Goal: Task Accomplishment & Management: Manage account settings

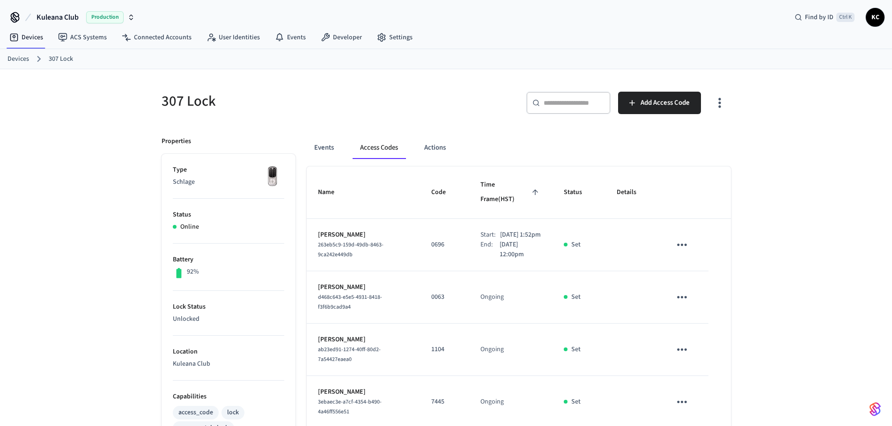
click at [24, 54] on link "Devices" at bounding box center [18, 59] width 22 height 10
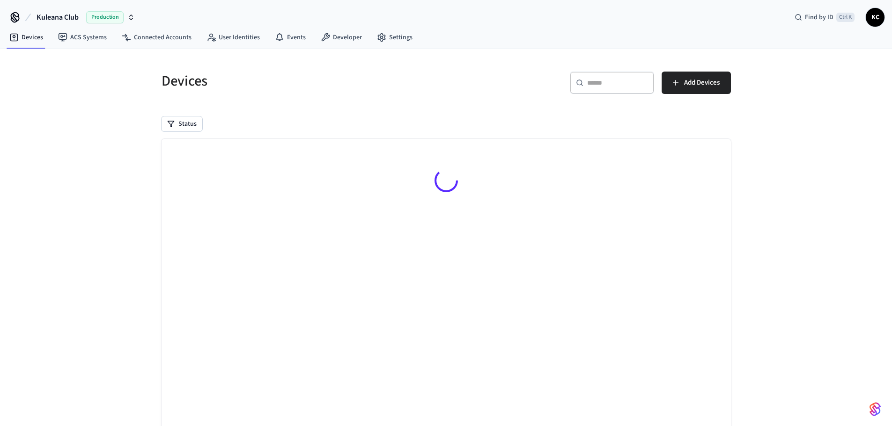
click at [576, 107] on div "Devices ​ ​ Add Devices Status Searching..." at bounding box center [446, 261] width 584 height 402
click at [596, 84] on input "text" at bounding box center [617, 82] width 61 height 9
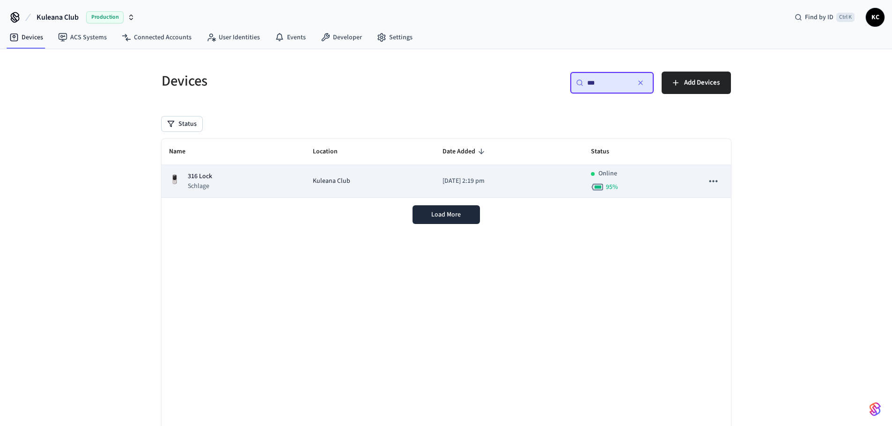
type input "***"
click at [414, 182] on td "Kuleana Club" at bounding box center [370, 181] width 130 height 33
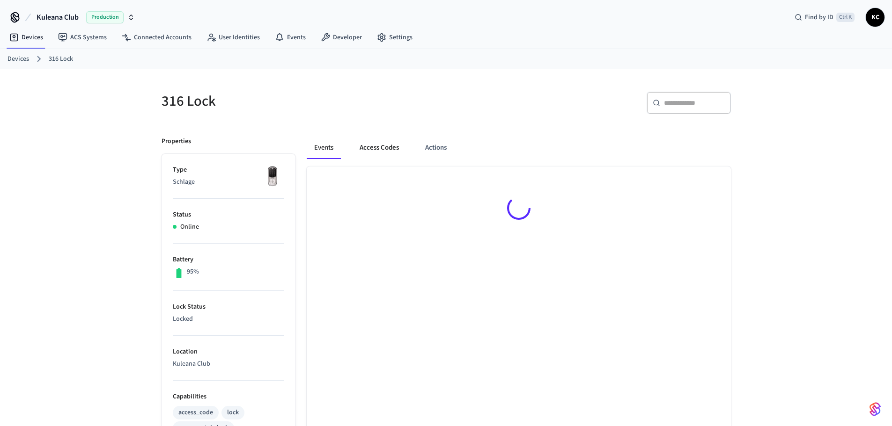
click at [383, 142] on button "Access Codes" at bounding box center [379, 148] width 54 height 22
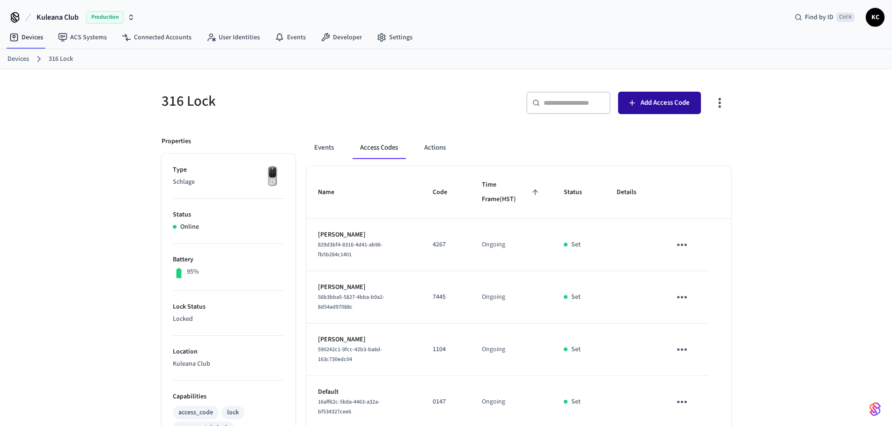
click at [653, 99] on span "Add Access Code" at bounding box center [664, 103] width 49 height 12
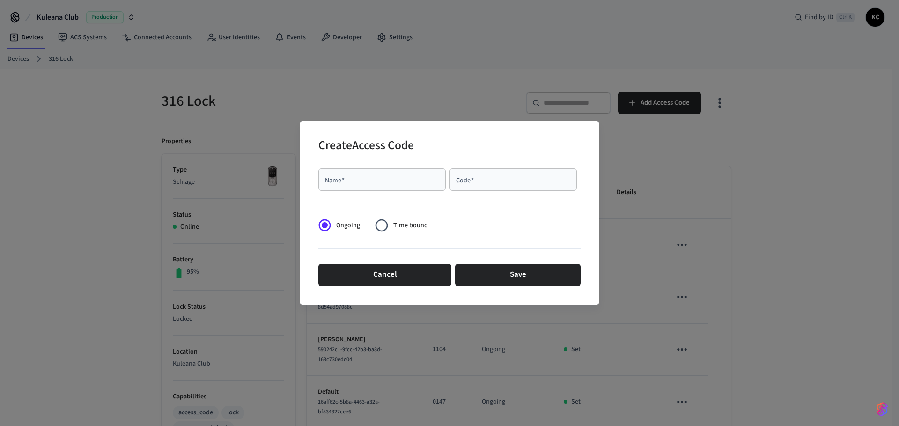
click at [327, 187] on div "Name   *" at bounding box center [381, 179] width 127 height 22
type input "****"
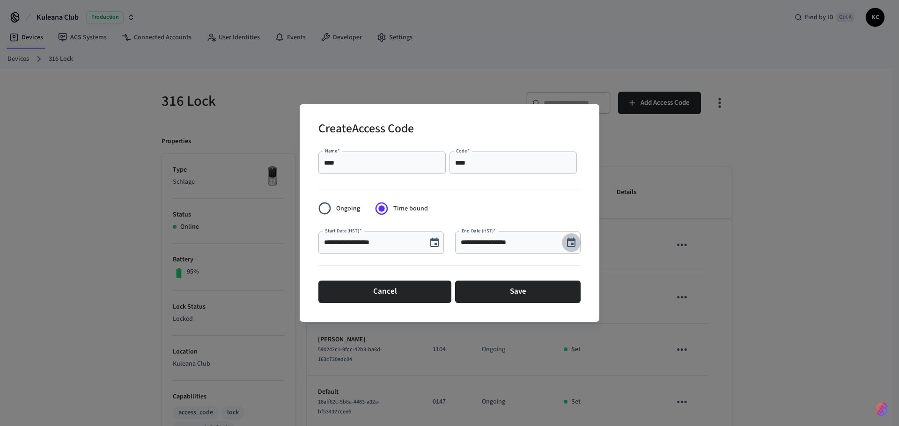
click at [567, 243] on icon "Choose date, selected date is Sep 25, 2025" at bounding box center [571, 242] width 8 height 9
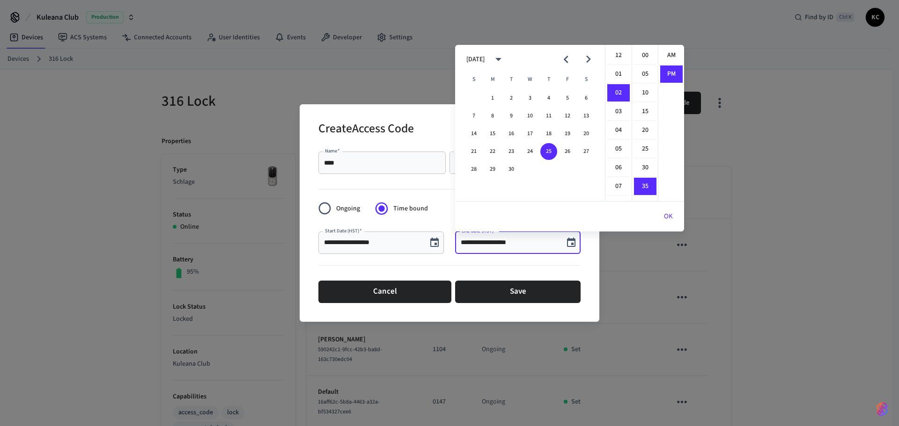
scroll to position [17, 0]
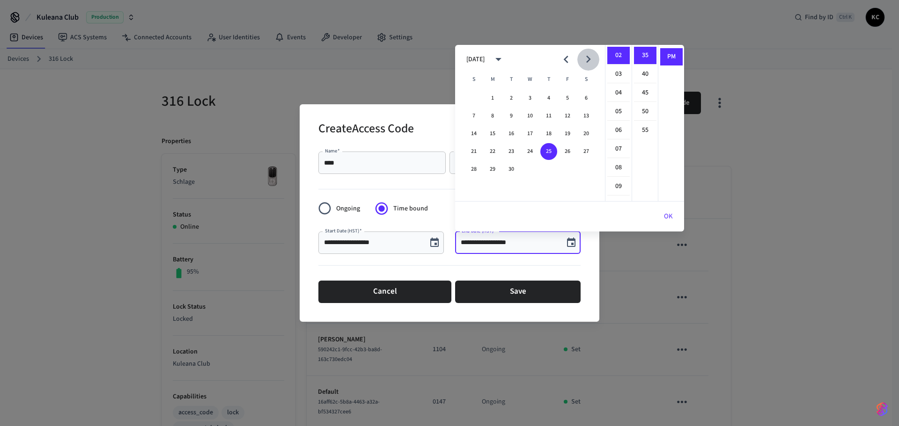
click at [585, 67] on button "Next month" at bounding box center [588, 59] width 22 height 22
click at [551, 98] on button "2" at bounding box center [548, 98] width 17 height 17
click at [615, 53] on li "12" at bounding box center [618, 56] width 22 height 18
click at [642, 55] on li "00" at bounding box center [645, 56] width 22 height 18
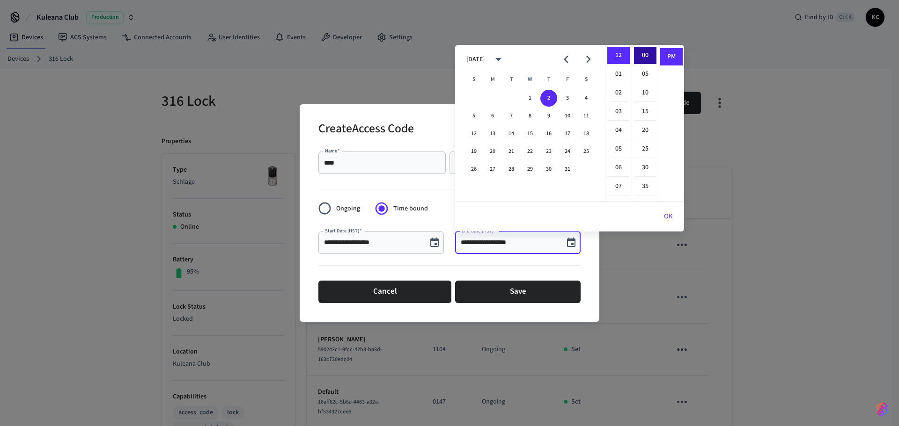
type input "**********"
click at [670, 212] on button "OK" at bounding box center [667, 216] width 31 height 22
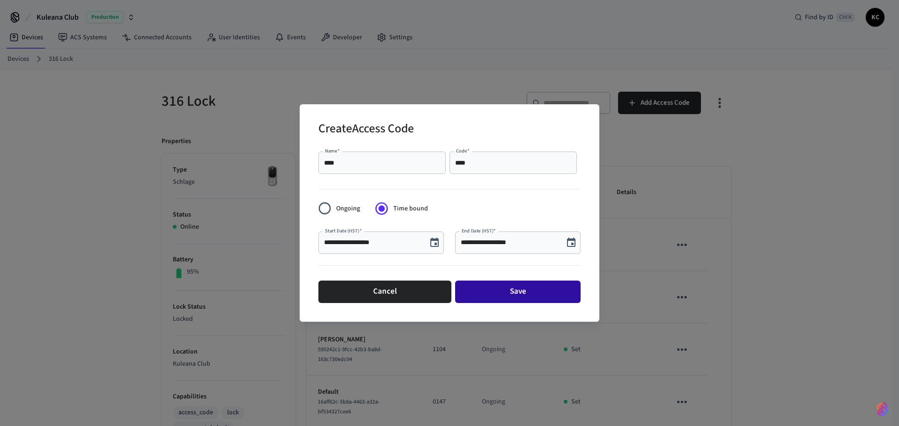
click at [560, 291] on button "Save" at bounding box center [517, 292] width 125 height 22
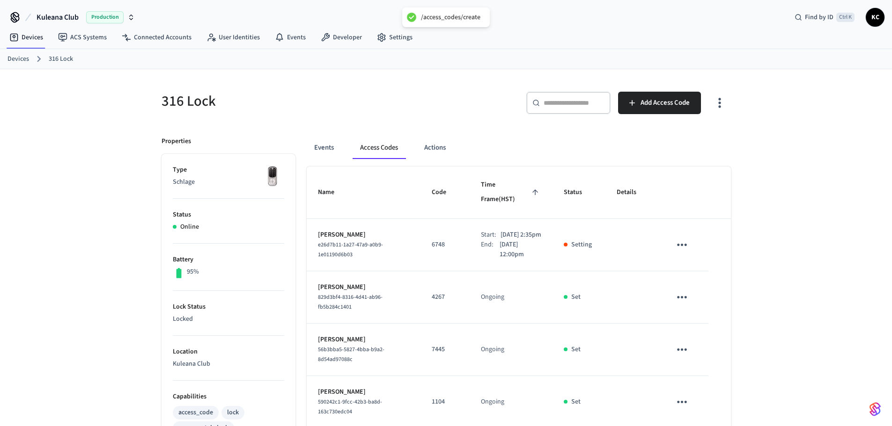
click at [22, 58] on link "Devices" at bounding box center [18, 59] width 22 height 10
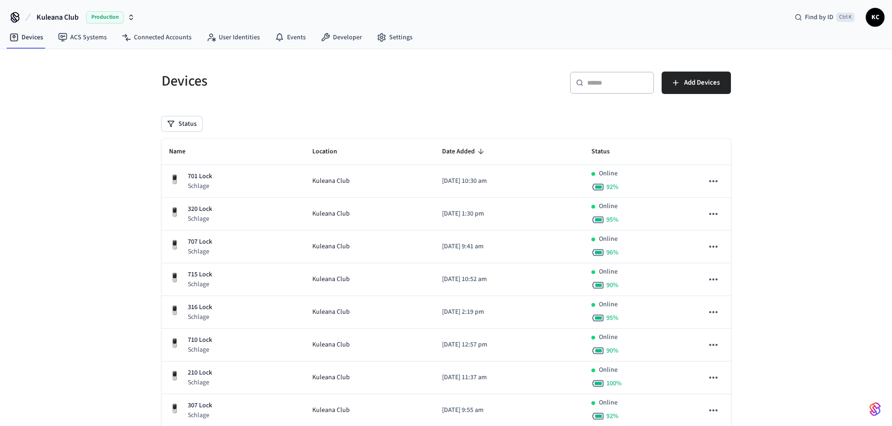
click at [579, 81] on icon at bounding box center [579, 82] width 7 height 7
drag, startPoint x: 579, startPoint y: 81, endPoint x: 611, endPoint y: 76, distance: 32.6
click at [596, 79] on div "​ ​" at bounding box center [612, 83] width 84 height 22
click at [611, 76] on div "​ ​" at bounding box center [612, 83] width 84 height 22
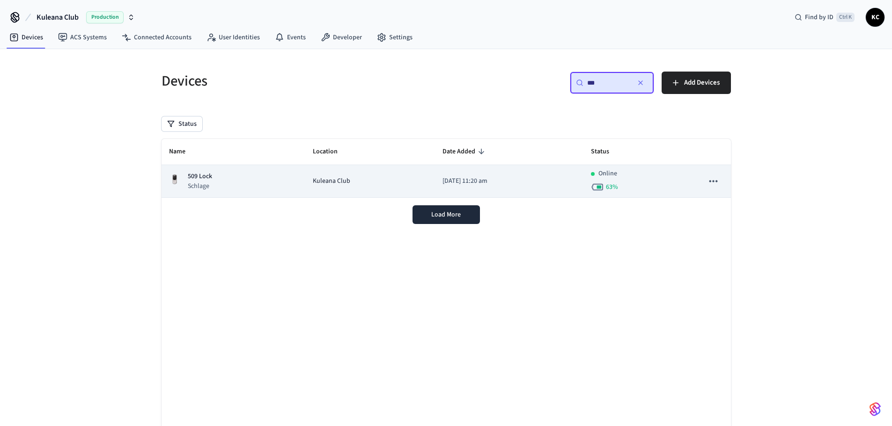
type input "***"
click at [436, 168] on td "[DATE] 11:20 am" at bounding box center [509, 181] width 148 height 33
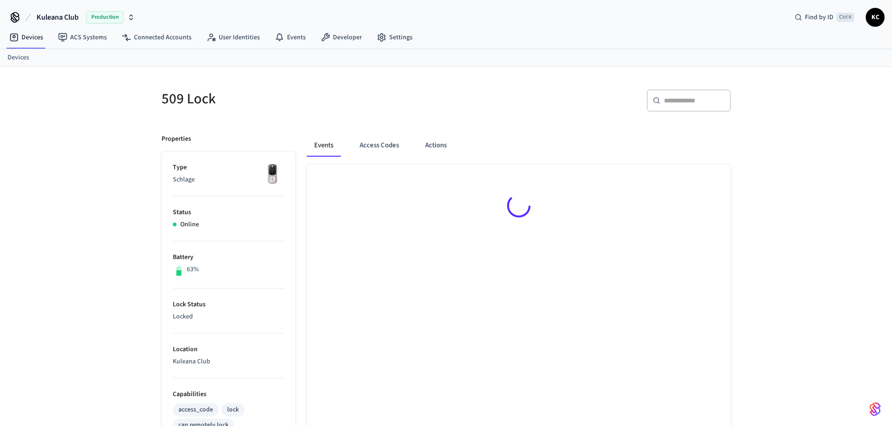
click at [434, 178] on div at bounding box center [519, 207] width 424 height 87
click at [393, 151] on button "Access Codes" at bounding box center [379, 148] width 54 height 22
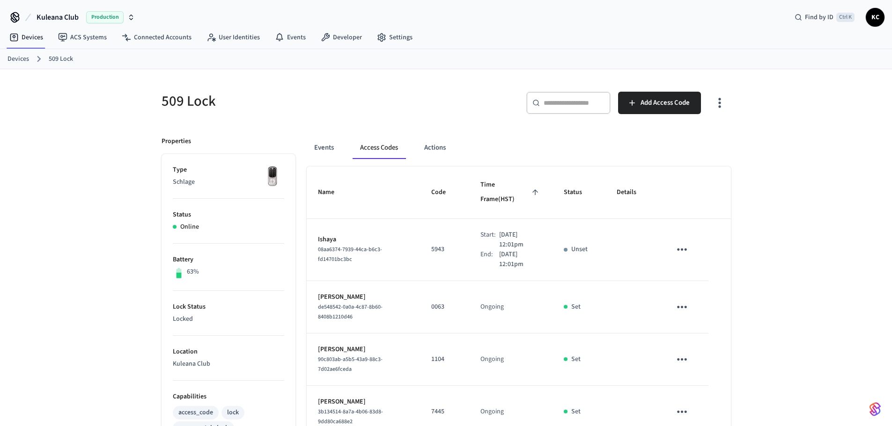
click at [28, 61] on link "Devices" at bounding box center [18, 59] width 22 height 10
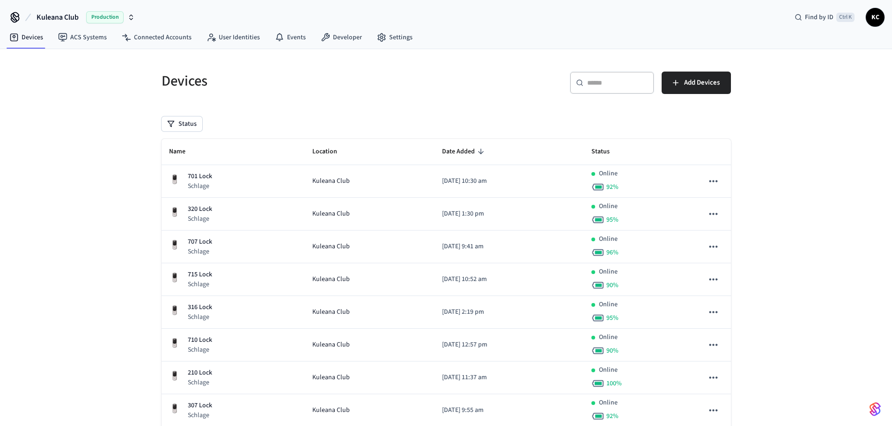
click at [613, 85] on input "text" at bounding box center [617, 82] width 61 height 9
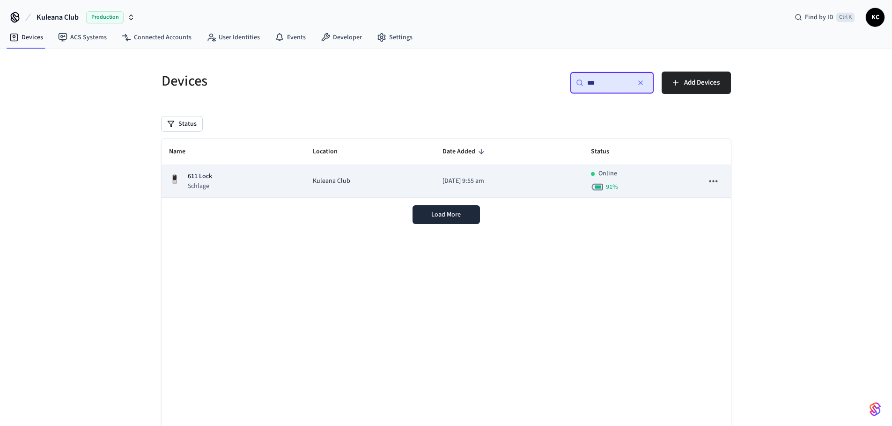
type input "***"
click at [439, 173] on td "[DATE] 9:55 am" at bounding box center [509, 181] width 148 height 33
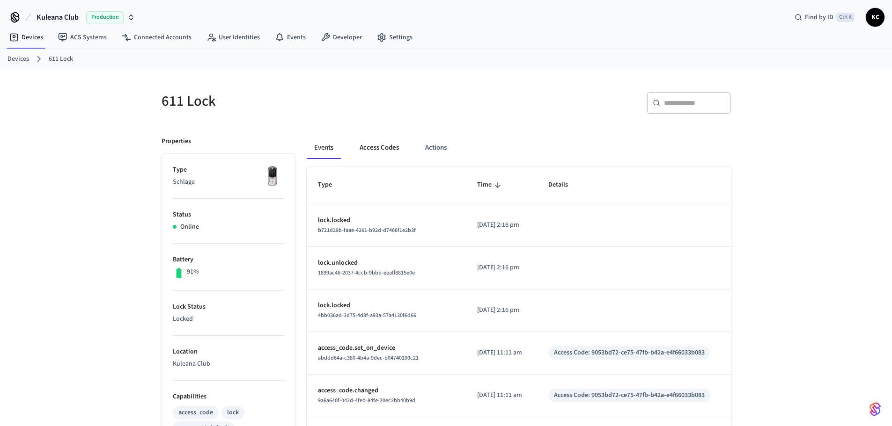
click at [395, 150] on button "Access Codes" at bounding box center [379, 148] width 54 height 22
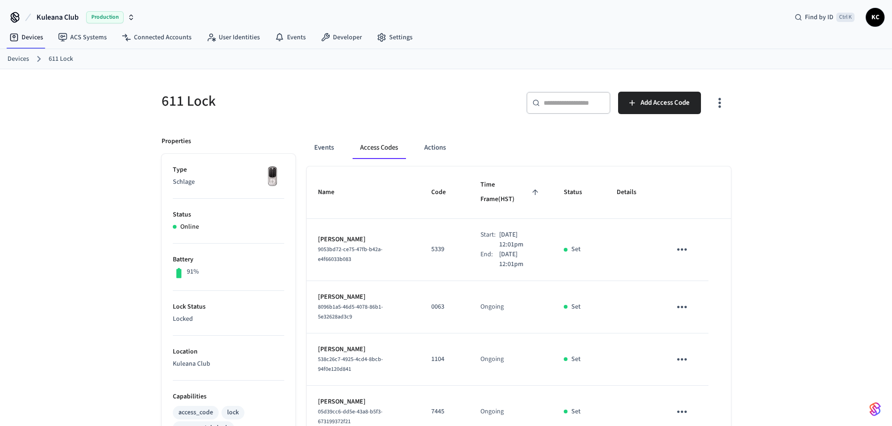
click at [16, 58] on link "Devices" at bounding box center [18, 59] width 22 height 10
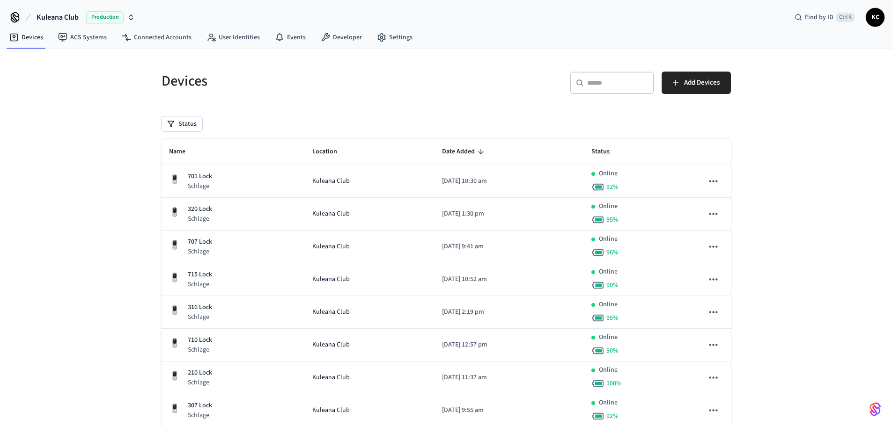
click at [593, 83] on input "text" at bounding box center [617, 82] width 61 height 9
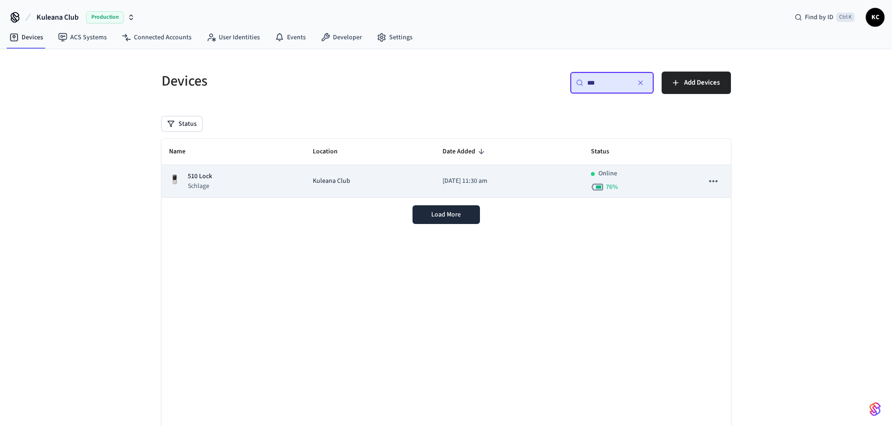
type input "***"
click at [447, 175] on td "[DATE] 11:30 am" at bounding box center [509, 181] width 148 height 33
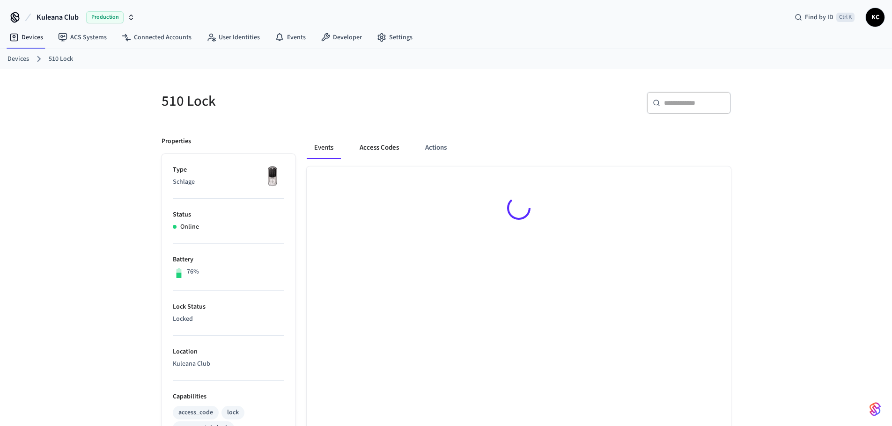
click at [368, 149] on button "Access Codes" at bounding box center [379, 148] width 54 height 22
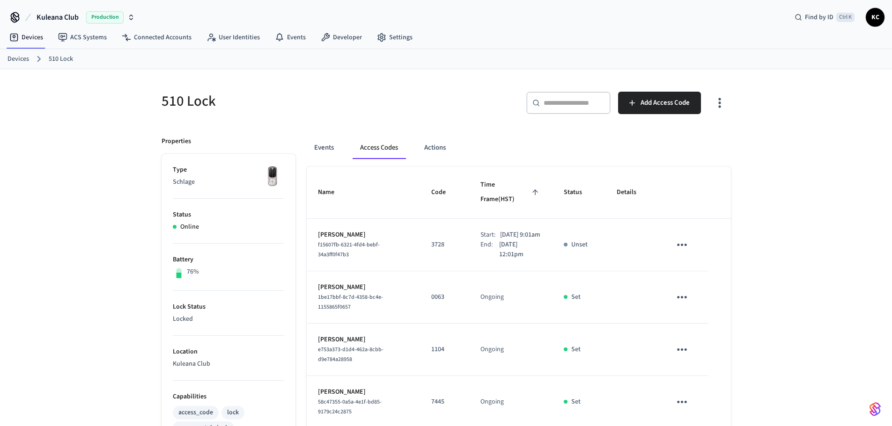
click at [23, 61] on link "Devices" at bounding box center [18, 59] width 22 height 10
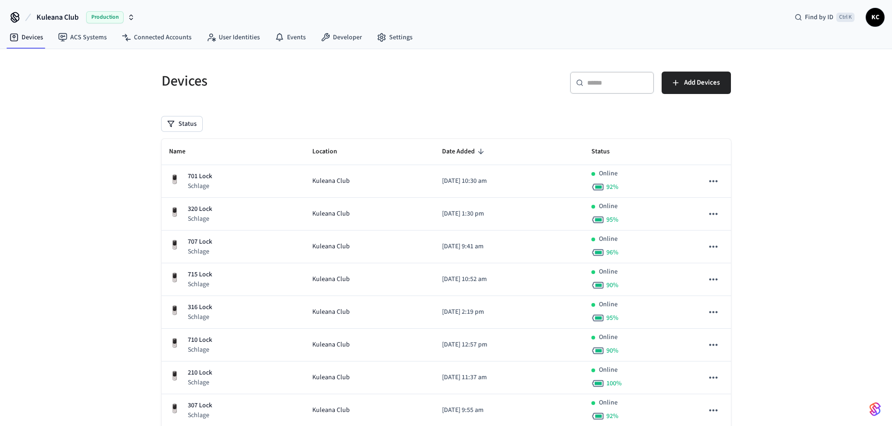
click at [585, 71] on div "​ ​ Add Devices" at bounding box center [585, 80] width 290 height 41
click at [587, 74] on div "​ ​" at bounding box center [612, 83] width 84 height 22
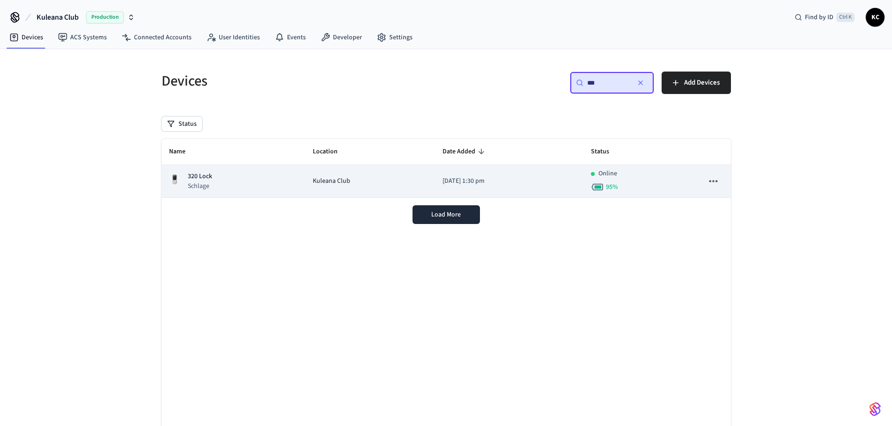
type input "***"
click at [448, 184] on p "[DATE] 1:30 pm" at bounding box center [508, 181] width 133 height 10
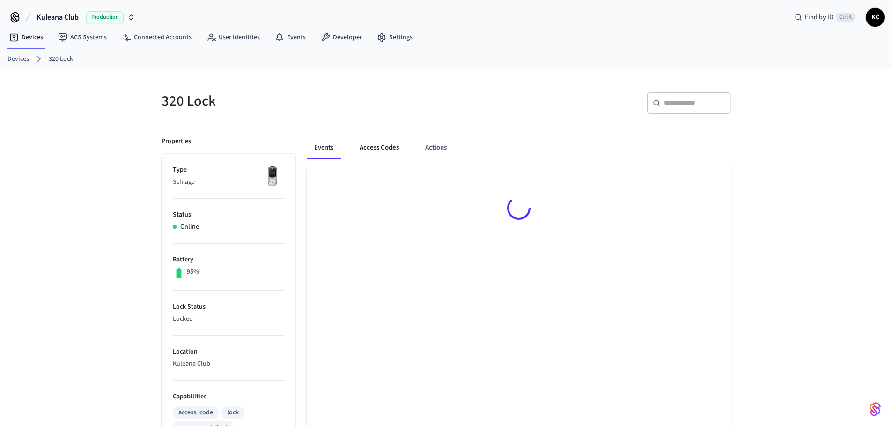
click at [382, 144] on button "Access Codes" at bounding box center [379, 148] width 54 height 22
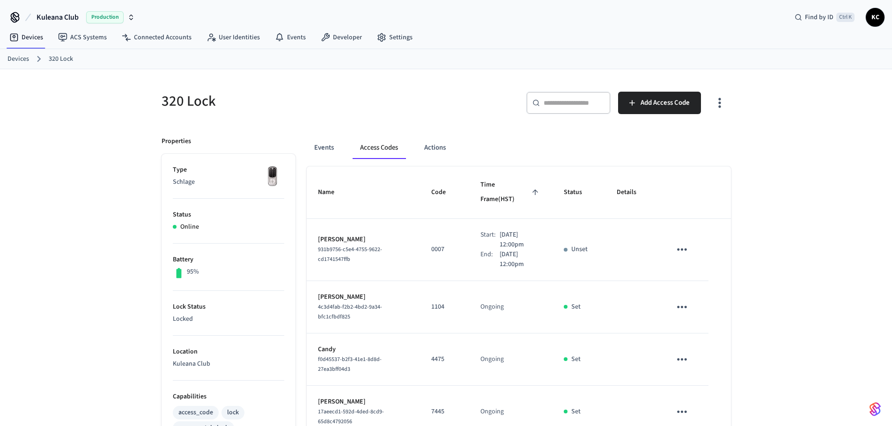
click at [20, 60] on link "Devices" at bounding box center [18, 59] width 22 height 10
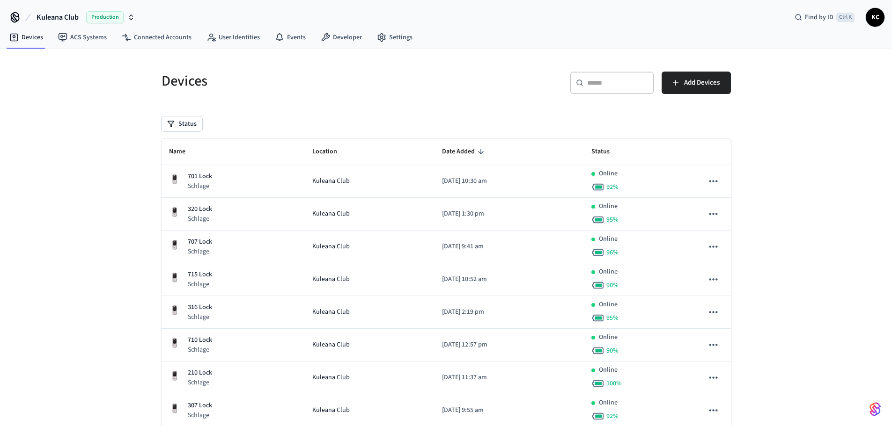
click at [613, 80] on input "text" at bounding box center [617, 82] width 61 height 9
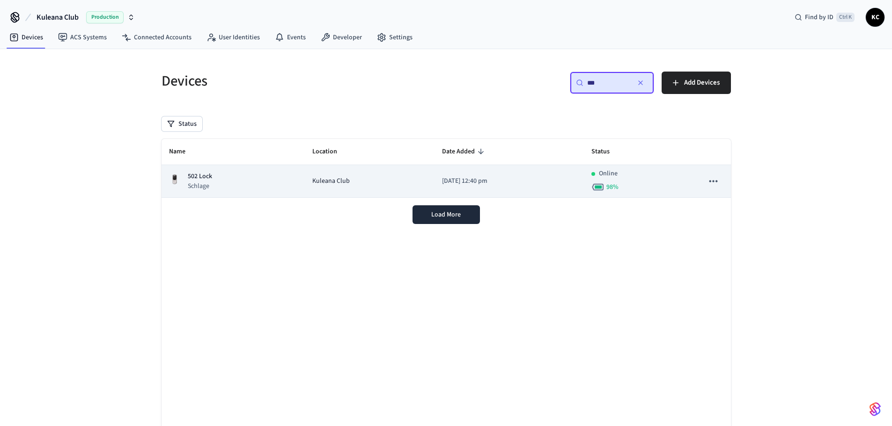
type input "***"
click at [442, 178] on p "[DATE] 12:40 pm" at bounding box center [509, 181] width 134 height 10
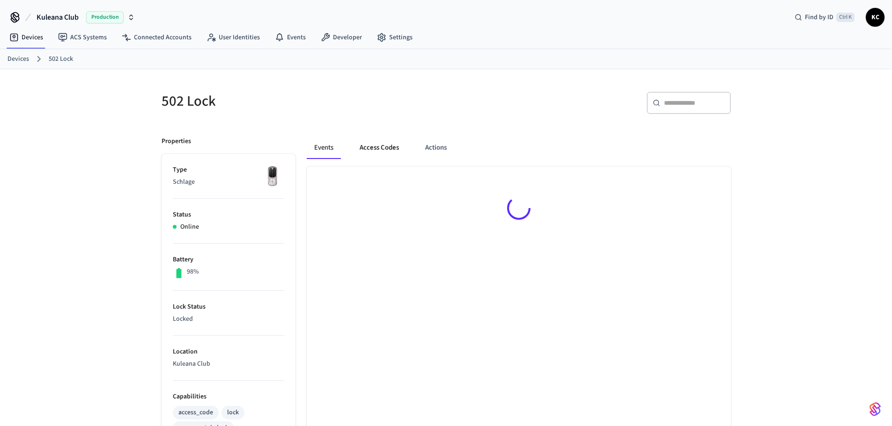
click at [387, 146] on button "Access Codes" at bounding box center [379, 148] width 54 height 22
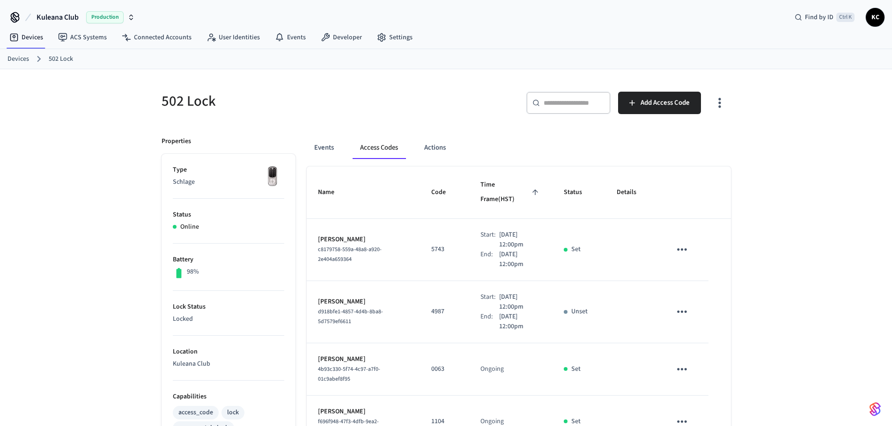
click at [18, 54] on ol "Devices 502 Lock" at bounding box center [449, 59] width 884 height 12
click at [18, 56] on link "Devices" at bounding box center [18, 59] width 22 height 10
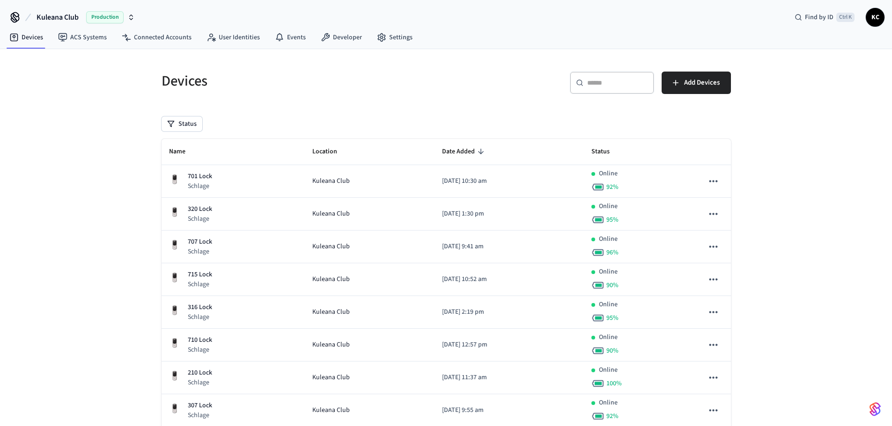
click at [594, 83] on input "text" at bounding box center [617, 82] width 61 height 9
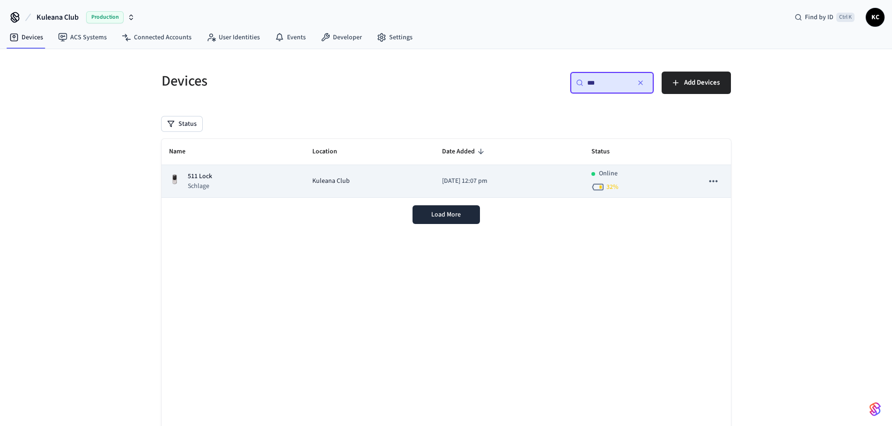
type input "***"
click at [399, 169] on td "Kuleana Club" at bounding box center [370, 181] width 130 height 33
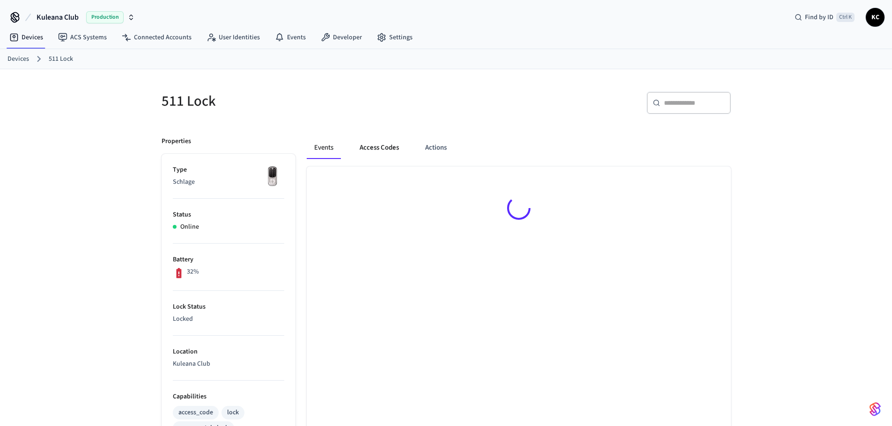
click at [371, 146] on button "Access Codes" at bounding box center [379, 148] width 54 height 22
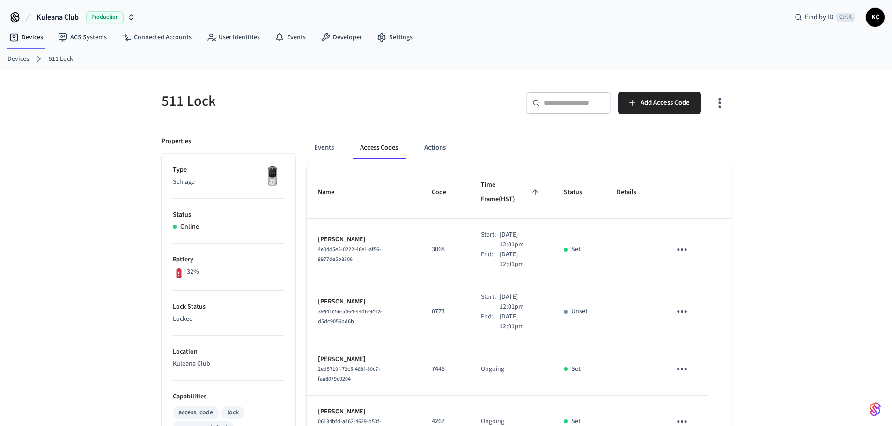
click at [19, 60] on link "Devices" at bounding box center [18, 59] width 22 height 10
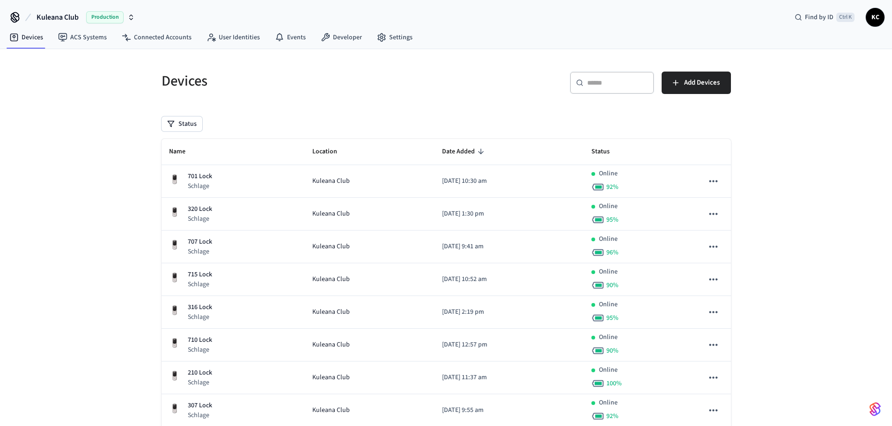
click at [600, 83] on input "text" at bounding box center [617, 82] width 61 height 9
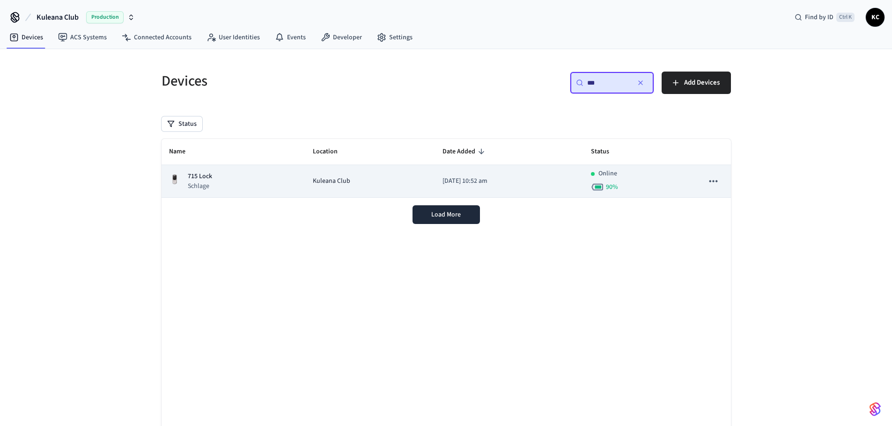
type input "***"
click at [442, 180] on p "[DATE] 10:52 am" at bounding box center [508, 181] width 133 height 10
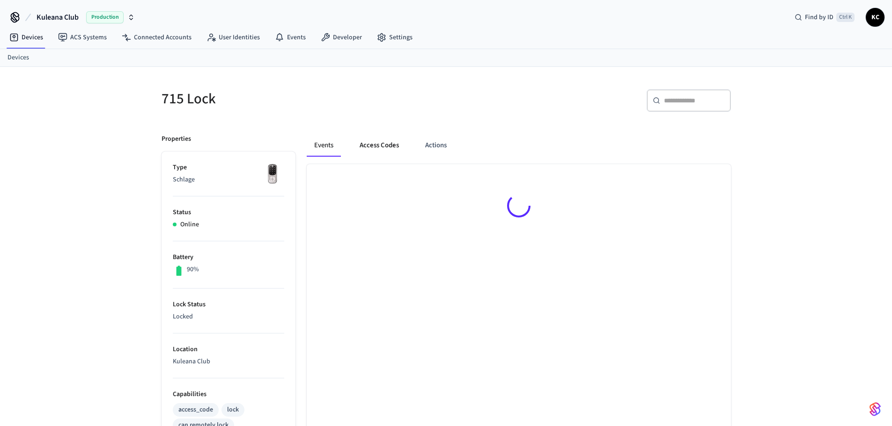
click at [385, 139] on button "Access Codes" at bounding box center [379, 145] width 54 height 22
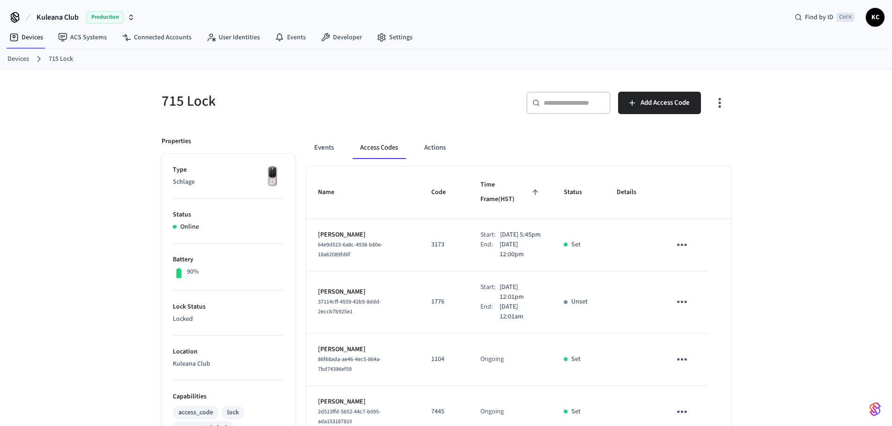
drag, startPoint x: 10, startPoint y: 57, endPoint x: 48, endPoint y: 57, distance: 37.4
click at [10, 57] on link "Devices" at bounding box center [18, 59] width 22 height 10
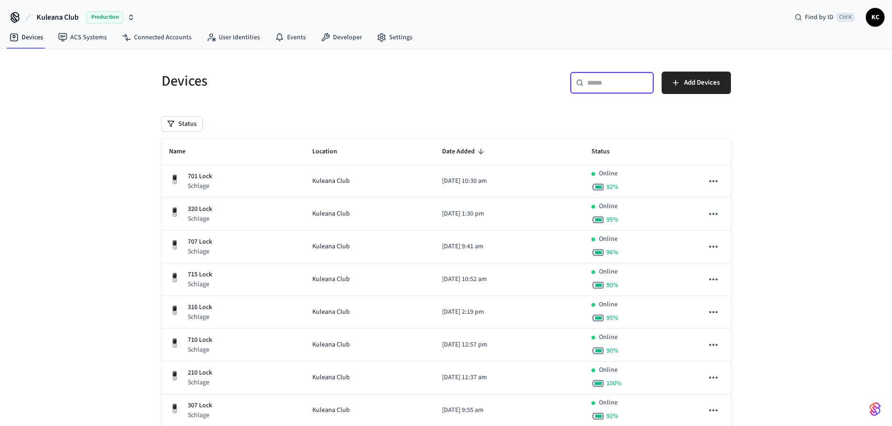
click at [595, 82] on input "text" at bounding box center [617, 82] width 61 height 9
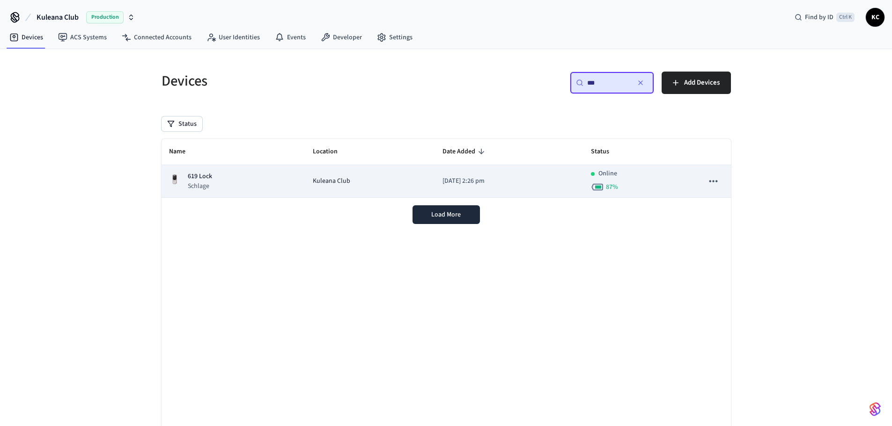
type input "***"
click at [442, 179] on p "[DATE] 2:26 pm" at bounding box center [508, 181] width 133 height 10
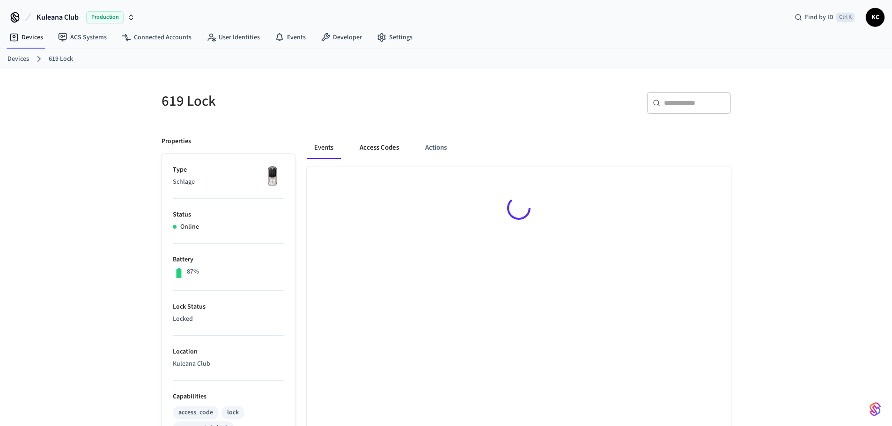
click at [373, 144] on button "Access Codes" at bounding box center [379, 148] width 54 height 22
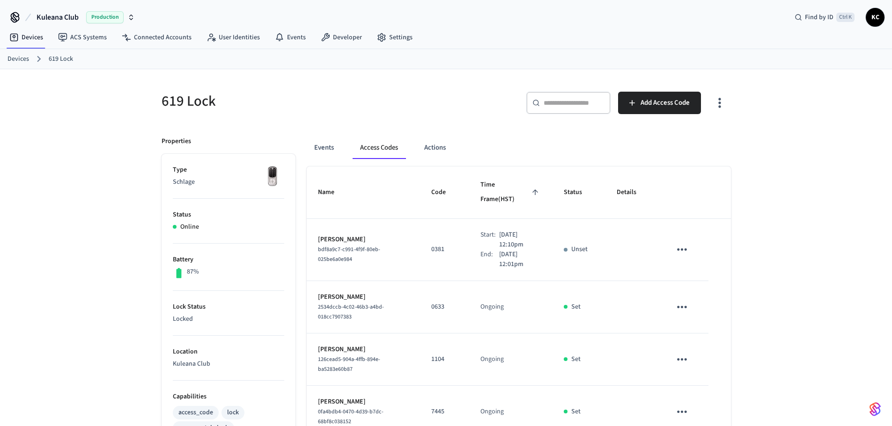
click at [423, 109] on h5 "619 Lock" at bounding box center [300, 101] width 279 height 19
click at [22, 65] on ol "Devices 619 Lock" at bounding box center [449, 59] width 884 height 12
click at [22, 63] on link "Devices" at bounding box center [18, 59] width 22 height 10
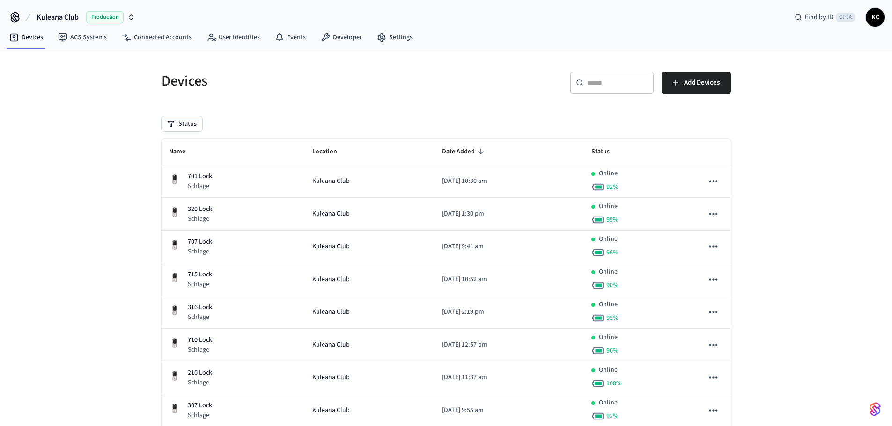
click at [607, 87] on input "text" at bounding box center [617, 82] width 61 height 9
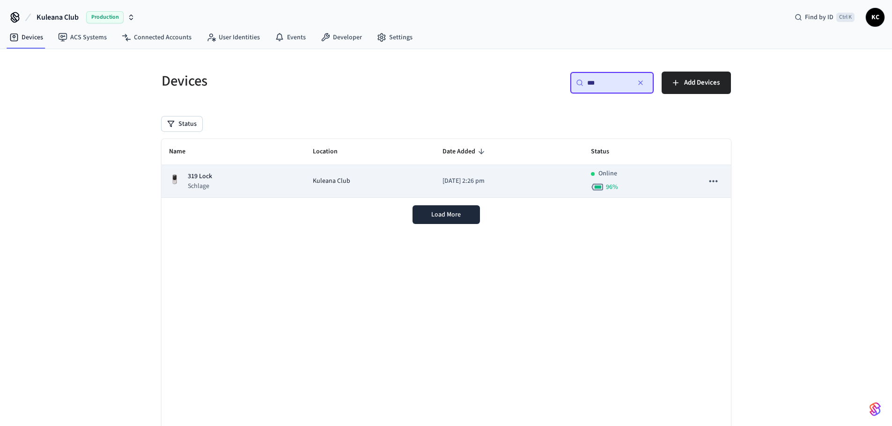
type input "***"
click at [367, 188] on td "Kuleana Club" at bounding box center [370, 181] width 130 height 33
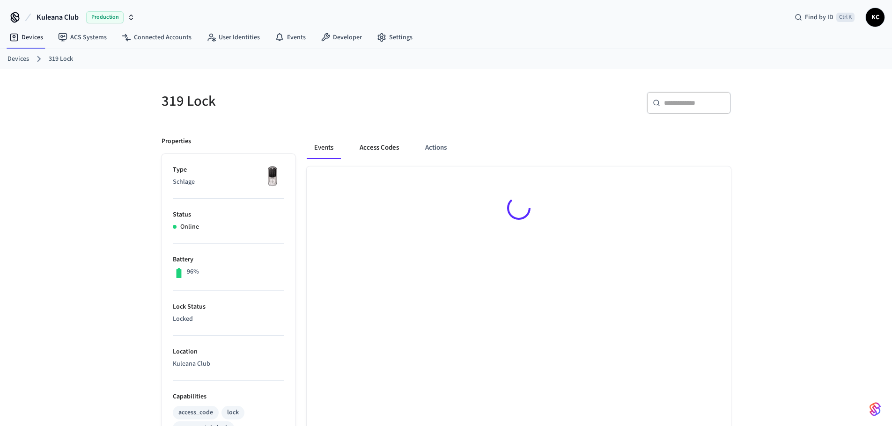
click at [374, 147] on button "Access Codes" at bounding box center [379, 148] width 54 height 22
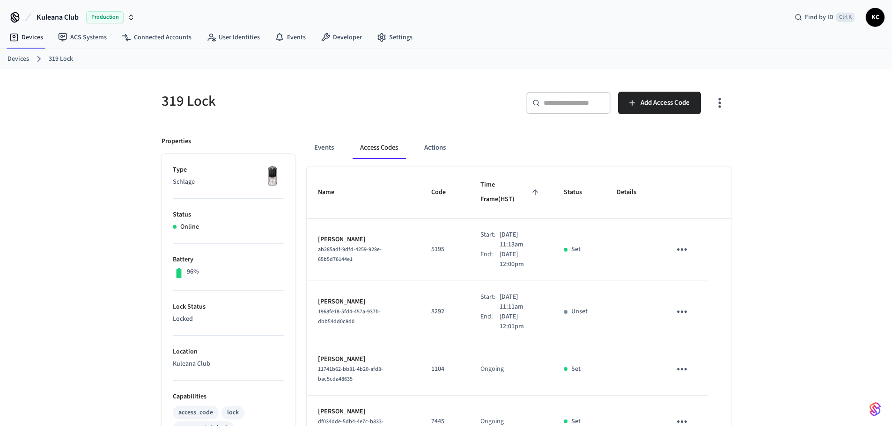
click at [20, 58] on link "Devices" at bounding box center [18, 59] width 22 height 10
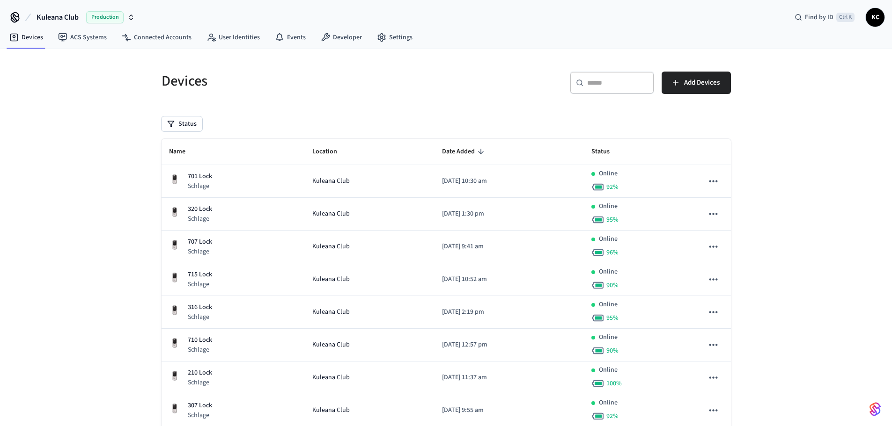
click at [608, 88] on div "​ ​" at bounding box center [612, 83] width 84 height 22
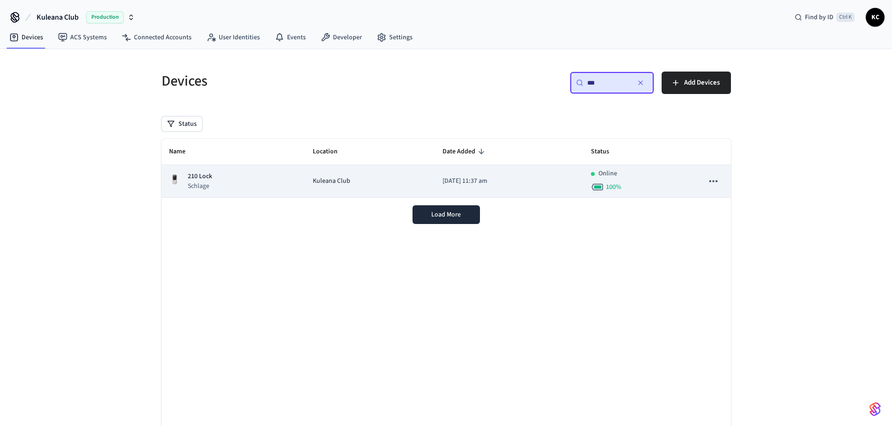
type input "***"
click at [476, 173] on td "[DATE] 11:37 am" at bounding box center [509, 181] width 148 height 33
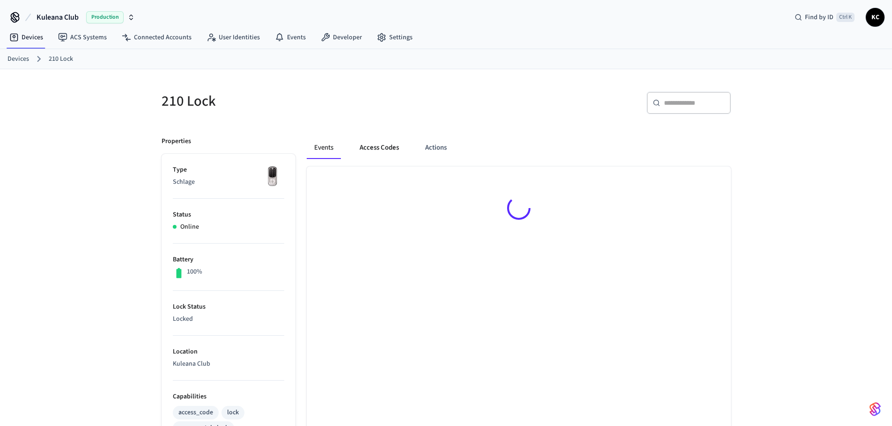
click at [391, 144] on button "Access Codes" at bounding box center [379, 148] width 54 height 22
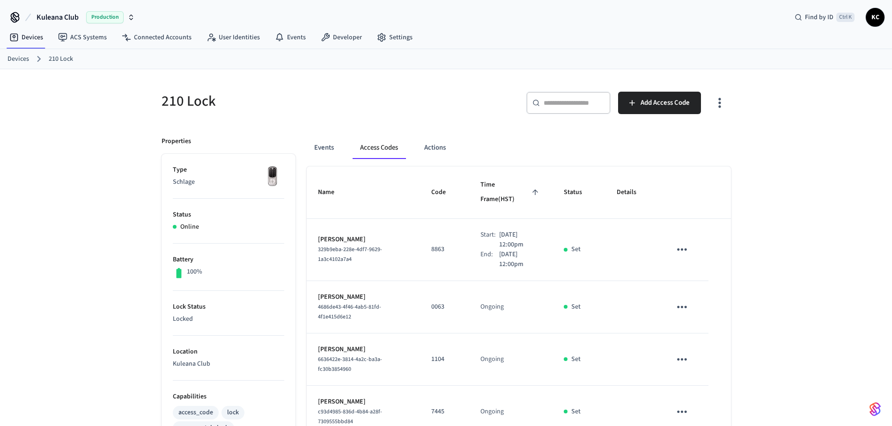
click at [11, 57] on link "Devices" at bounding box center [18, 59] width 22 height 10
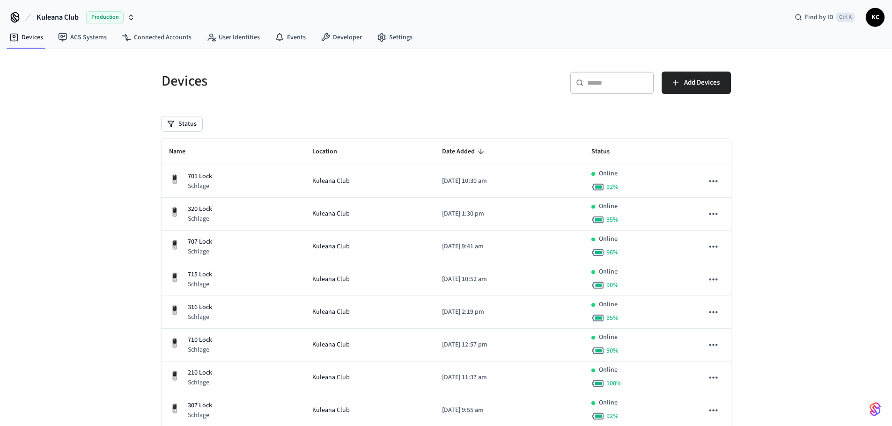
click at [590, 75] on div "​ ​" at bounding box center [612, 83] width 84 height 22
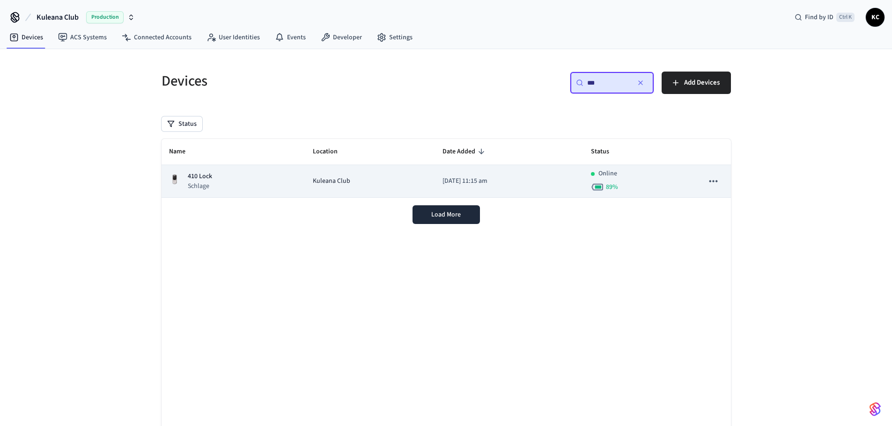
type input "***"
click at [470, 184] on p "[DATE] 11:15 am" at bounding box center [508, 181] width 133 height 10
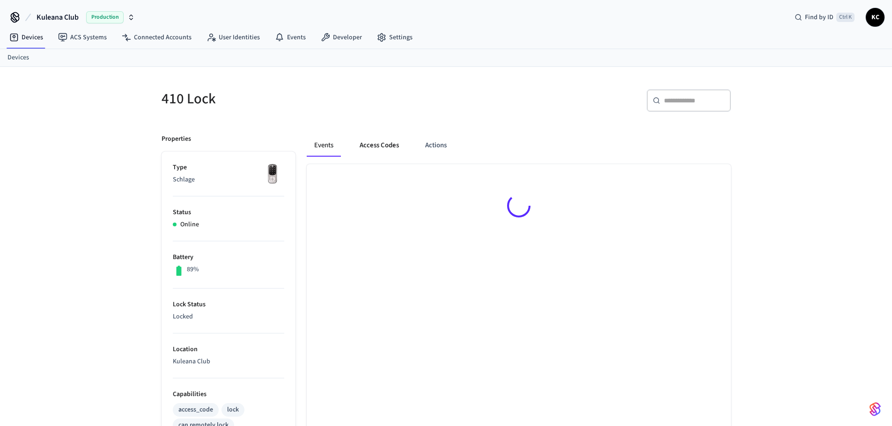
click at [381, 145] on button "Access Codes" at bounding box center [379, 145] width 54 height 22
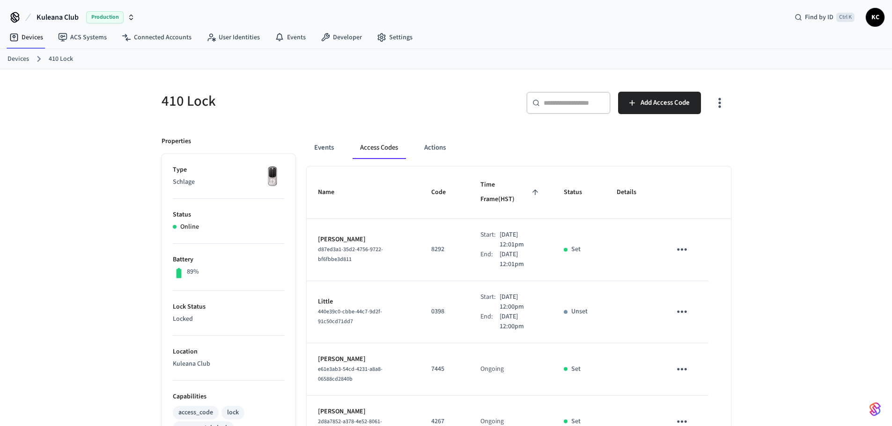
click at [20, 54] on link "Devices" at bounding box center [18, 59] width 22 height 10
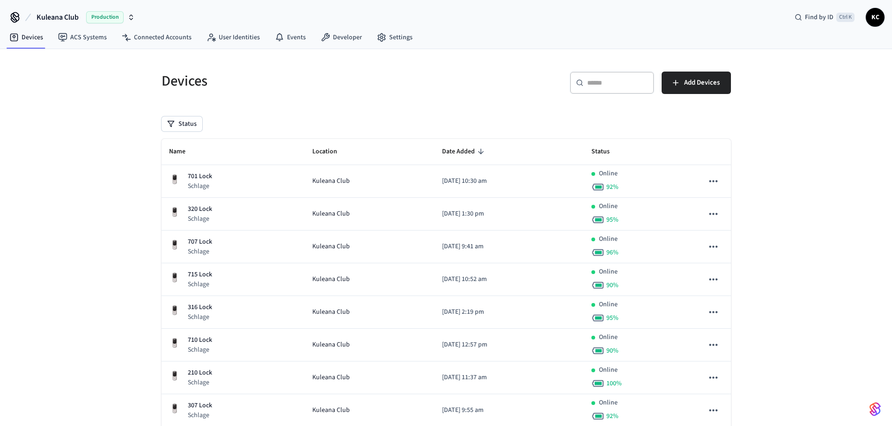
click at [586, 88] on div "​ ​" at bounding box center [612, 83] width 84 height 22
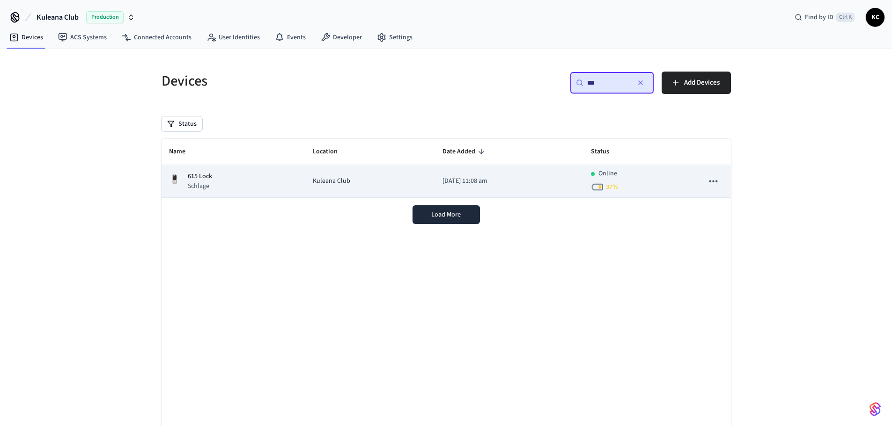
type input "***"
click at [462, 181] on p "[DATE] 11:08 am" at bounding box center [508, 181] width 133 height 10
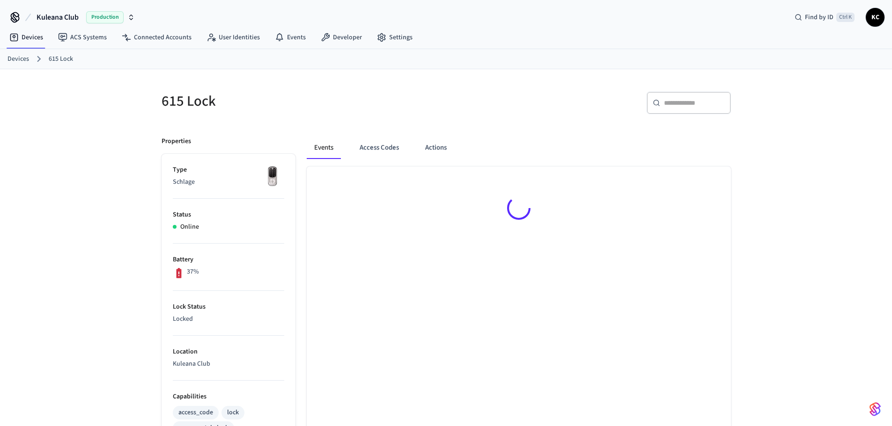
click at [372, 144] on button "Access Codes" at bounding box center [379, 148] width 54 height 22
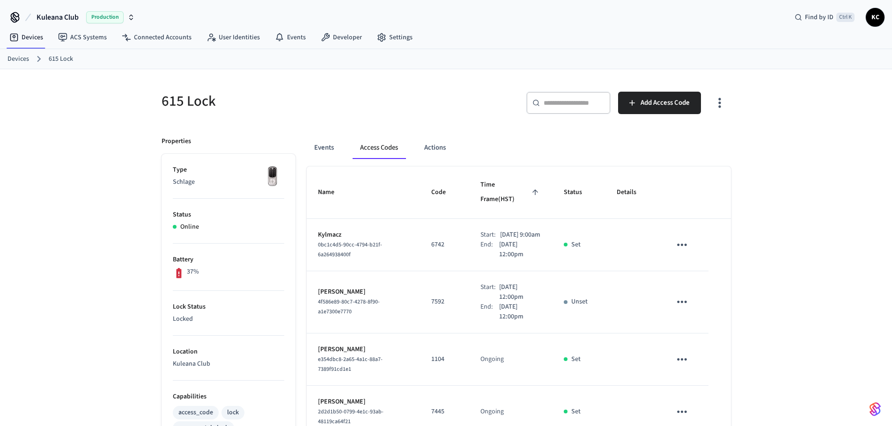
click at [22, 57] on link "Devices" at bounding box center [18, 59] width 22 height 10
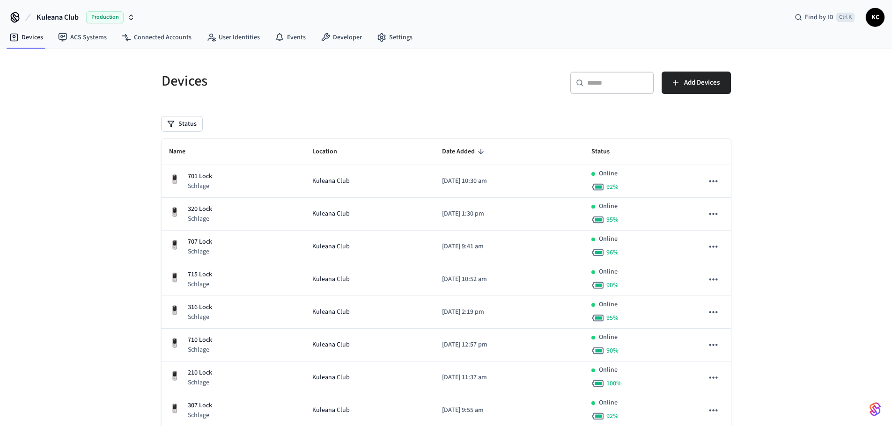
click at [587, 85] on input "text" at bounding box center [617, 82] width 61 height 9
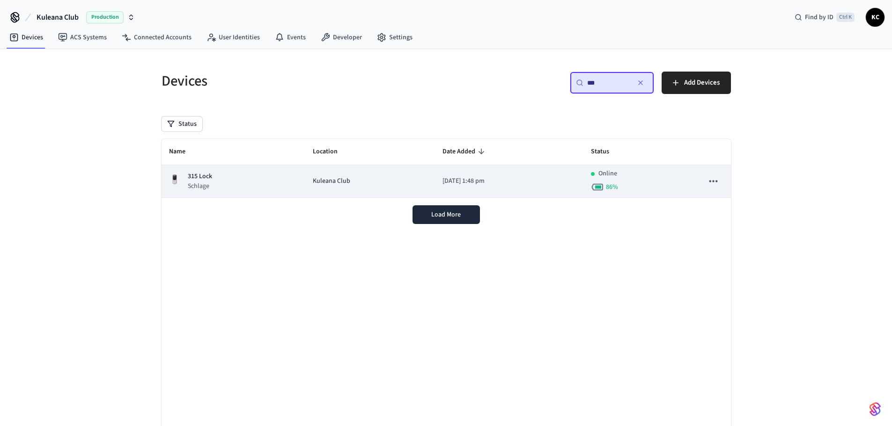
type input "***"
click at [435, 188] on td "[DATE] 1:48 pm" at bounding box center [509, 181] width 148 height 33
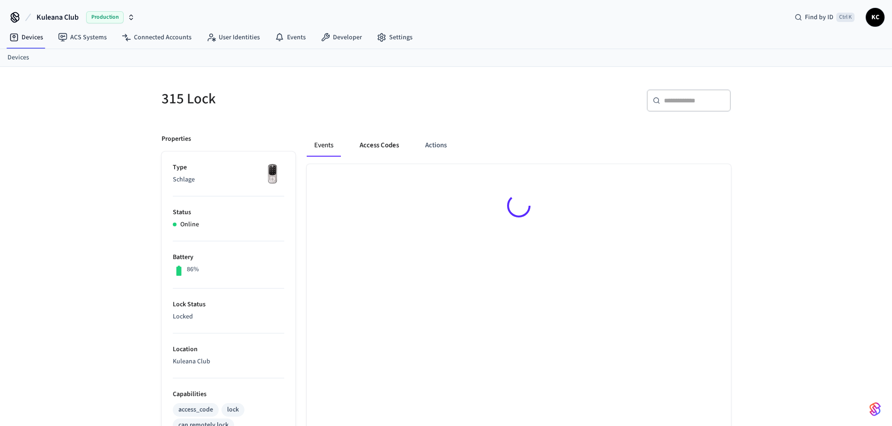
click at [381, 153] on button "Access Codes" at bounding box center [379, 145] width 54 height 22
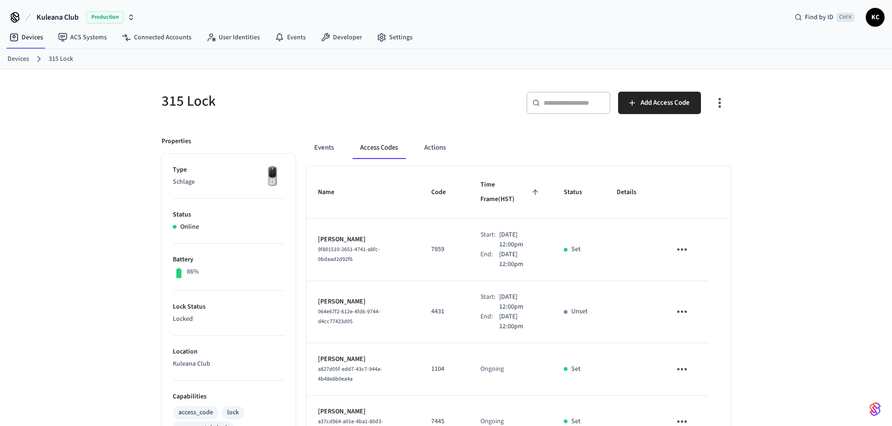
click at [13, 63] on link "Devices" at bounding box center [18, 59] width 22 height 10
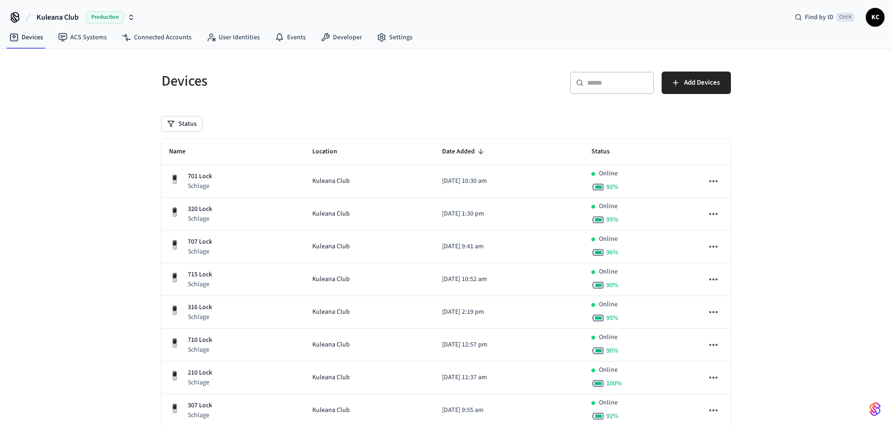
click at [623, 89] on div "​ ​" at bounding box center [612, 83] width 84 height 22
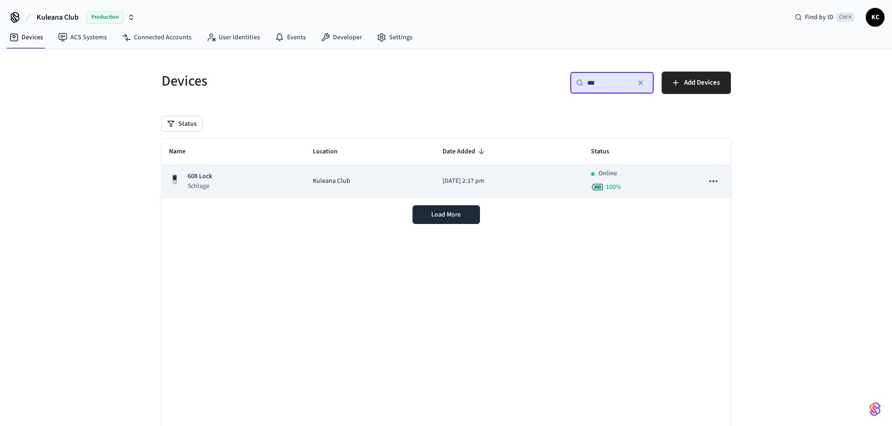
type input "***"
click at [458, 179] on p "[DATE] 2:17 pm" at bounding box center [508, 181] width 133 height 10
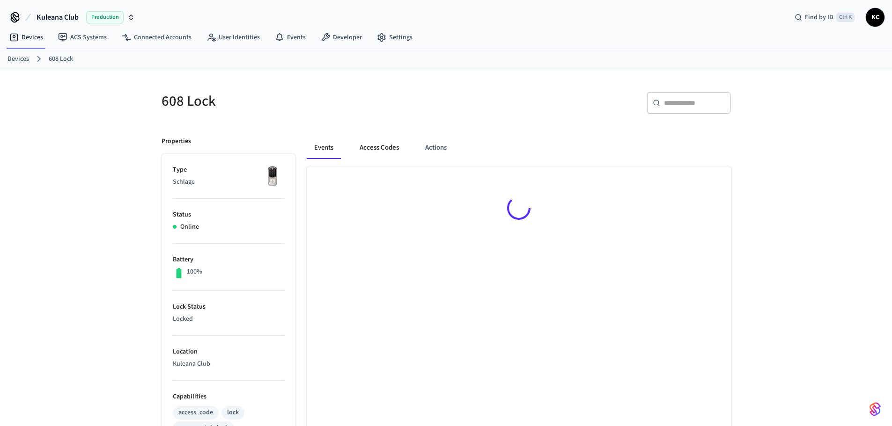
click at [387, 146] on button "Access Codes" at bounding box center [379, 148] width 54 height 22
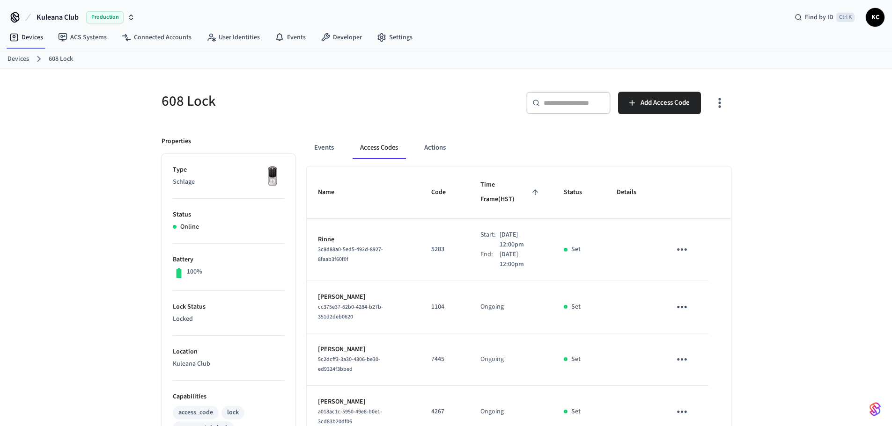
click at [476, 121] on div "​ ​ Add Access Code" at bounding box center [591, 107] width 279 height 30
click at [649, 110] on button "Add Access Code" at bounding box center [659, 103] width 83 height 22
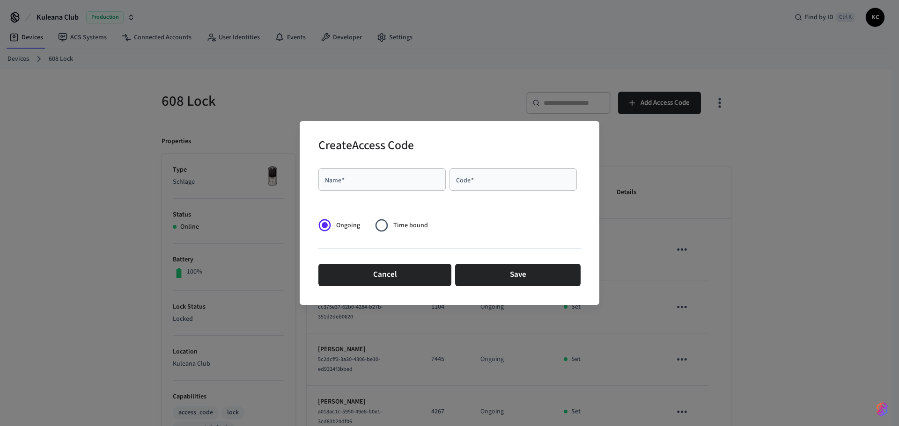
click at [419, 174] on div "Name   *" at bounding box center [381, 179] width 127 height 22
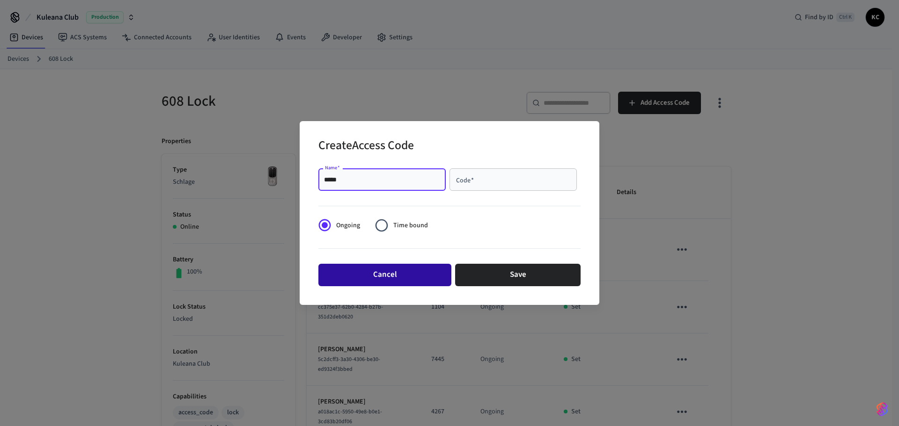
type input "*****"
click at [423, 269] on button "Cancel" at bounding box center [384, 275] width 133 height 22
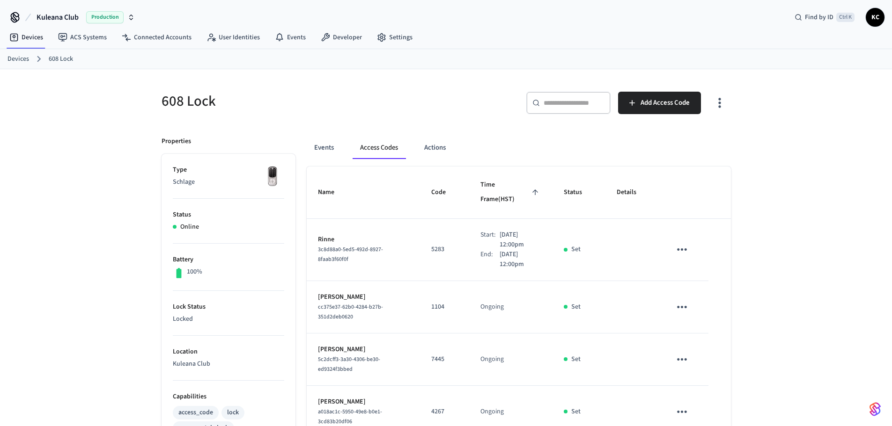
click at [405, 234] on td "Rinne 3c8d88a0-5ed5-492d-8927-8faab3f60f0f" at bounding box center [364, 250] width 114 height 62
click at [629, 104] on icon "button" at bounding box center [631, 102] width 9 height 9
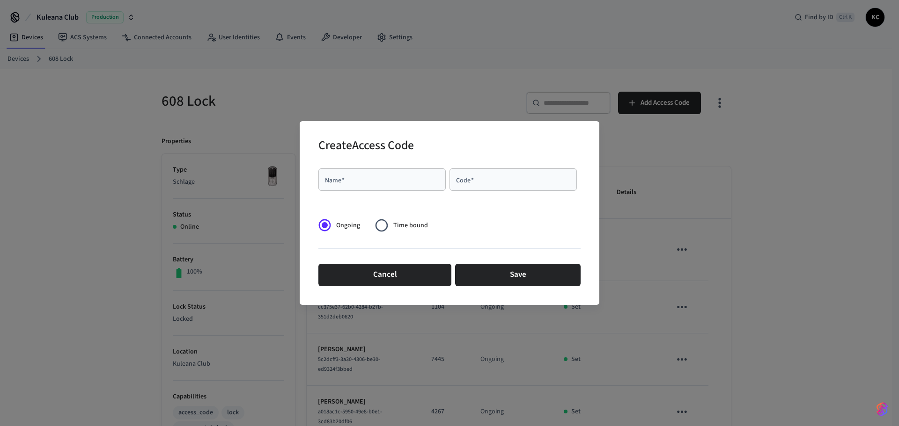
click at [334, 191] on div "Name   *" at bounding box center [381, 179] width 127 height 22
type input "*****"
type input "****"
click at [397, 225] on span "Time bound" at bounding box center [410, 226] width 35 height 10
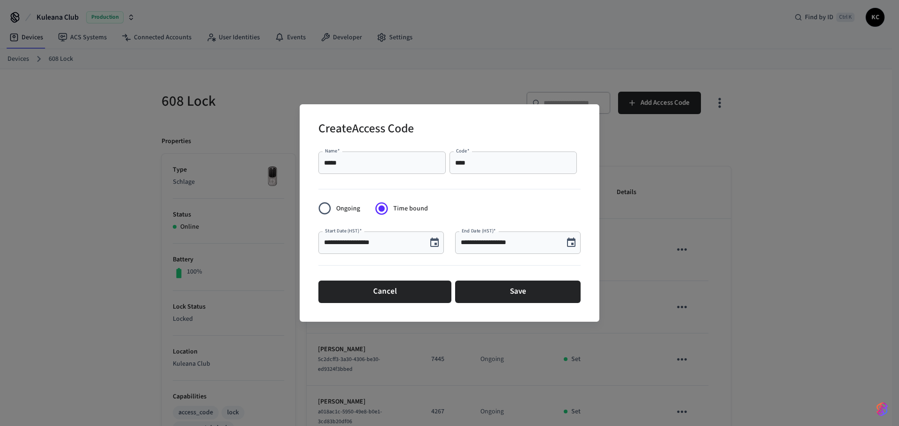
click at [432, 243] on icon "Choose date, selected date is Sep 25, 2025" at bounding box center [434, 242] width 11 height 11
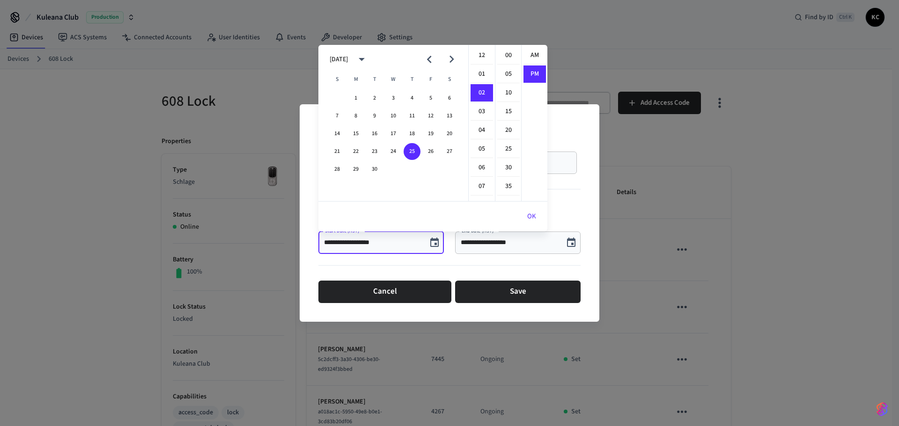
scroll to position [17, 0]
click at [427, 154] on button "26" at bounding box center [430, 151] width 17 height 17
click at [478, 54] on li "12" at bounding box center [481, 56] width 22 height 18
click at [506, 58] on li "00" at bounding box center [508, 56] width 22 height 18
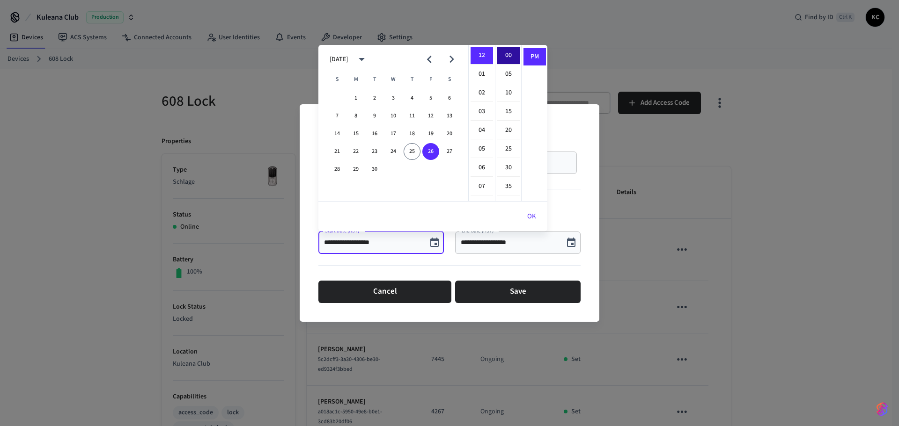
type input "**********"
click at [530, 210] on button "OK" at bounding box center [531, 216] width 31 height 22
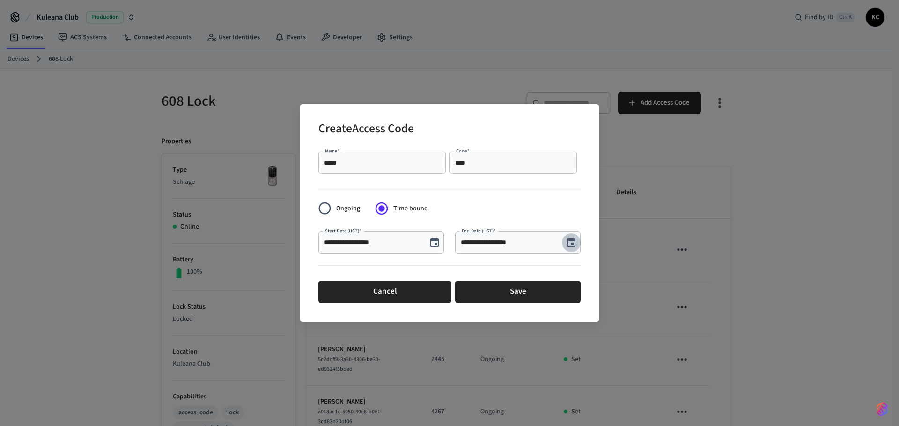
click at [573, 249] on button "Choose date, selected date is Sep 25, 2025" at bounding box center [571, 243] width 19 height 19
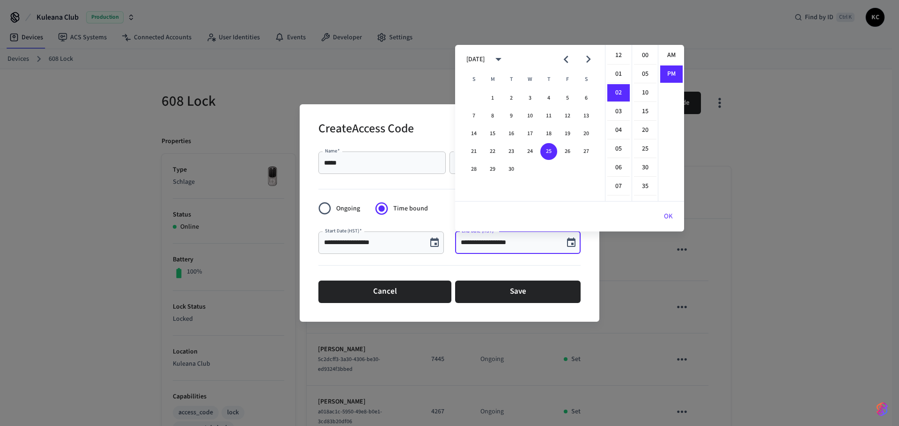
scroll to position [17, 0]
click at [585, 59] on icon "Next month" at bounding box center [588, 59] width 15 height 15
click at [572, 95] on button "3" at bounding box center [567, 98] width 17 height 17
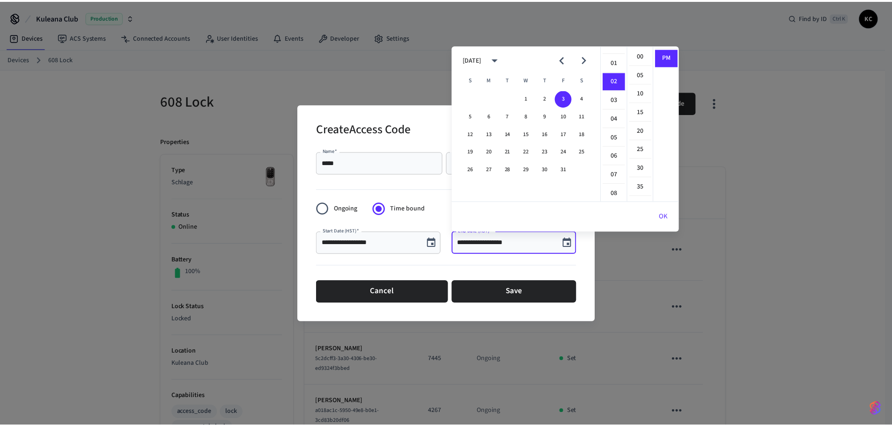
scroll to position [0, 0]
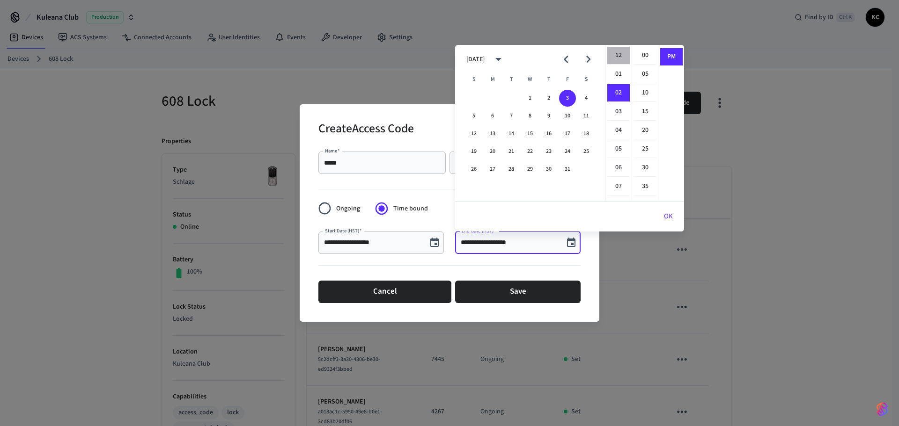
click at [621, 53] on li "12" at bounding box center [618, 56] width 22 height 18
click at [640, 53] on li "00" at bounding box center [645, 56] width 22 height 18
type input "**********"
click at [668, 218] on button "OK" at bounding box center [667, 216] width 31 height 22
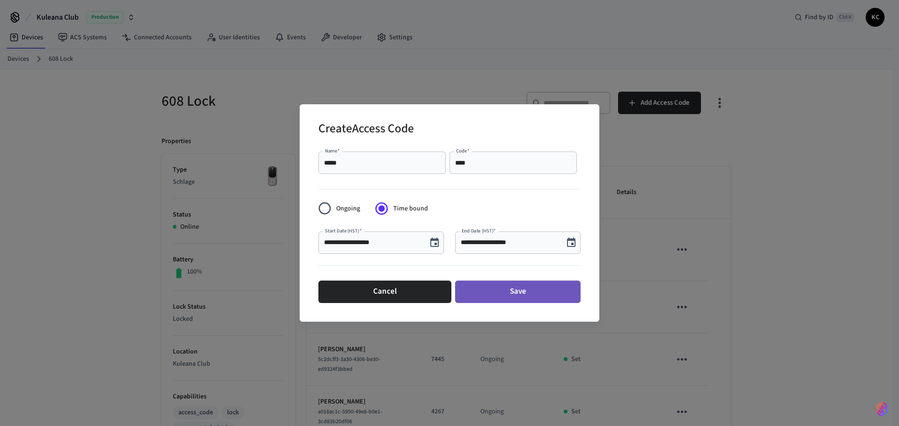
click at [542, 289] on button "Save" at bounding box center [517, 292] width 125 height 22
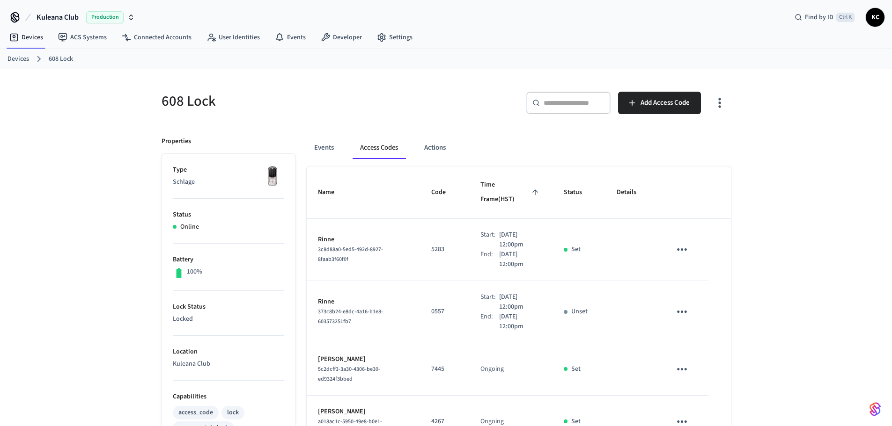
click at [16, 59] on link "Devices" at bounding box center [18, 59] width 22 height 10
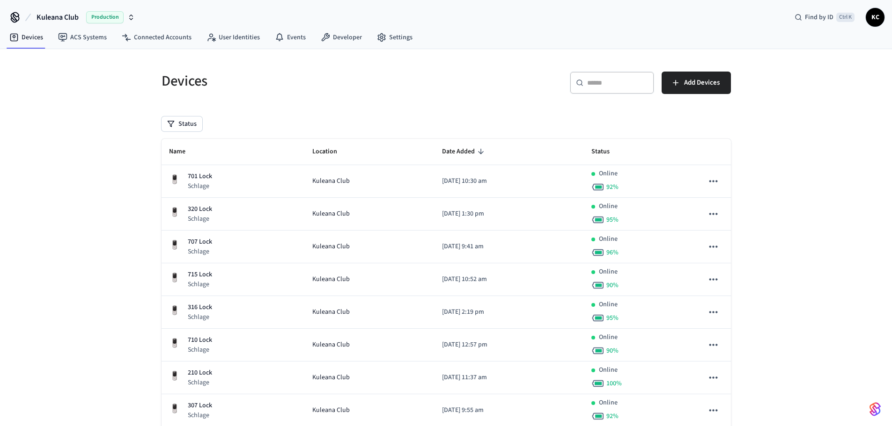
click at [612, 83] on input "text" at bounding box center [617, 82] width 61 height 9
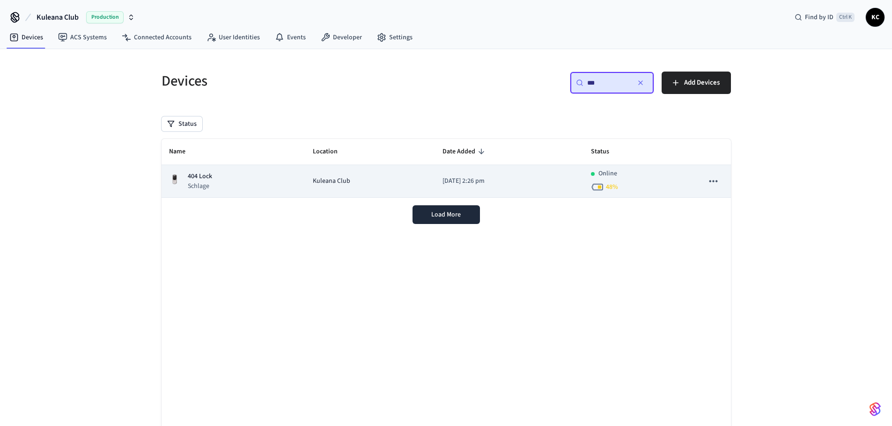
type input "***"
click at [451, 175] on td "[DATE] 2:26 pm" at bounding box center [509, 181] width 148 height 33
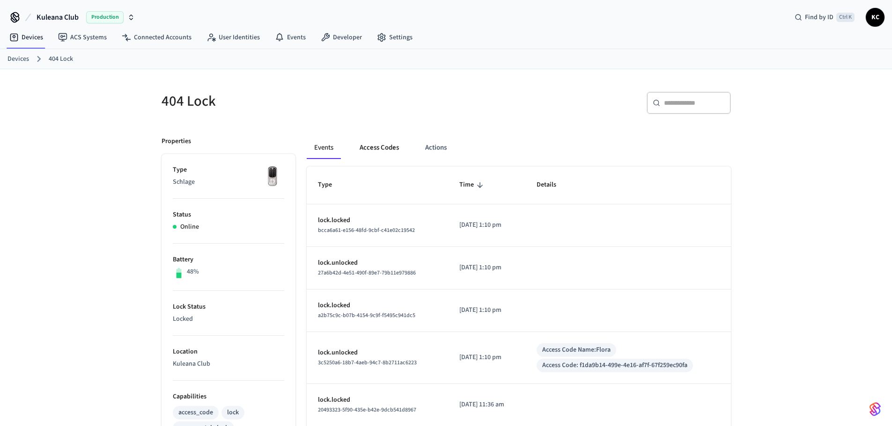
click at [394, 145] on button "Access Codes" at bounding box center [379, 148] width 54 height 22
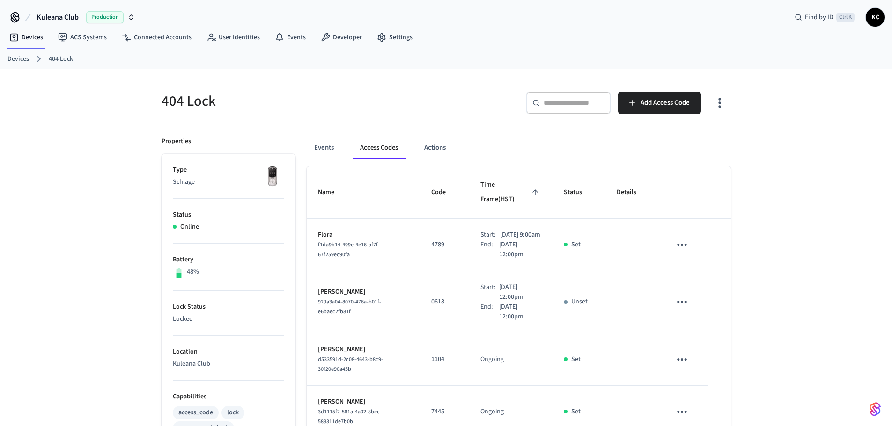
click at [12, 57] on link "Devices" at bounding box center [18, 59] width 22 height 10
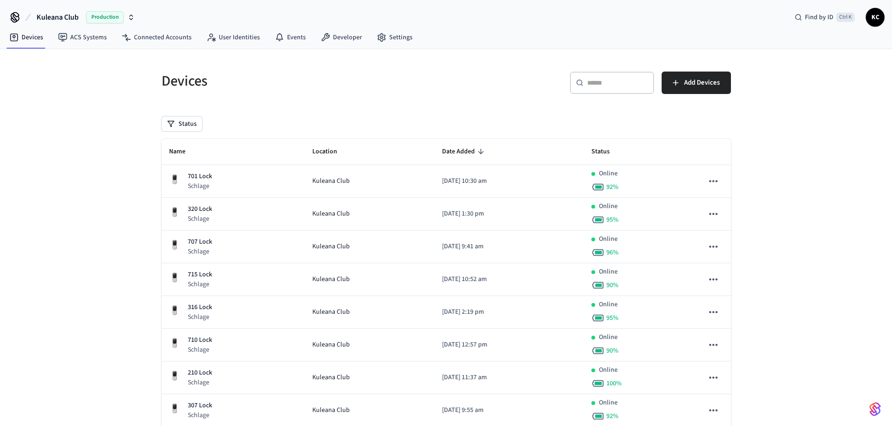
click at [625, 79] on input "text" at bounding box center [617, 82] width 61 height 9
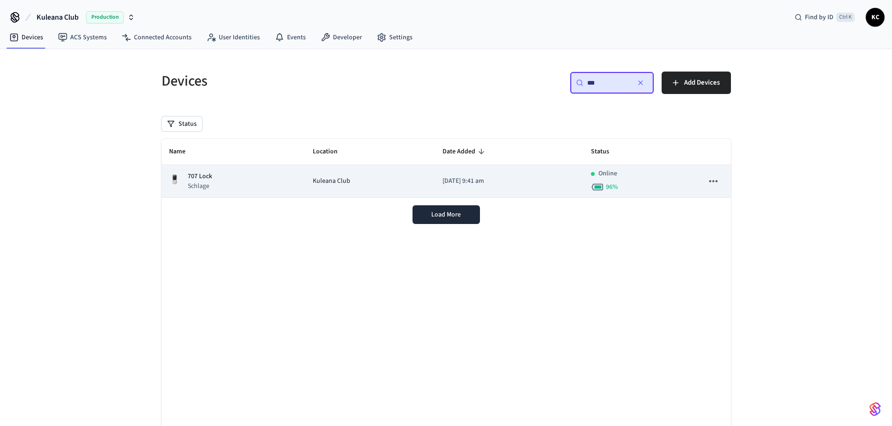
type input "***"
click at [467, 178] on p "[DATE] 9:41 am" at bounding box center [508, 181] width 133 height 10
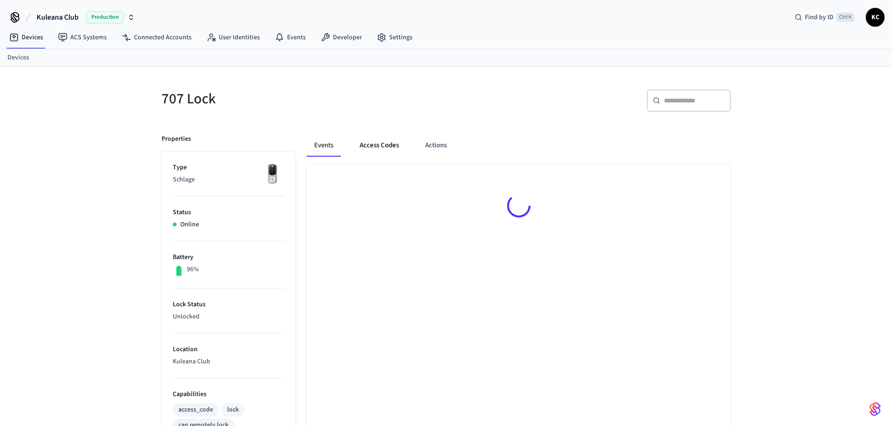
click at [393, 143] on button "Access Codes" at bounding box center [379, 145] width 54 height 22
